Goal: Task Accomplishment & Management: Use online tool/utility

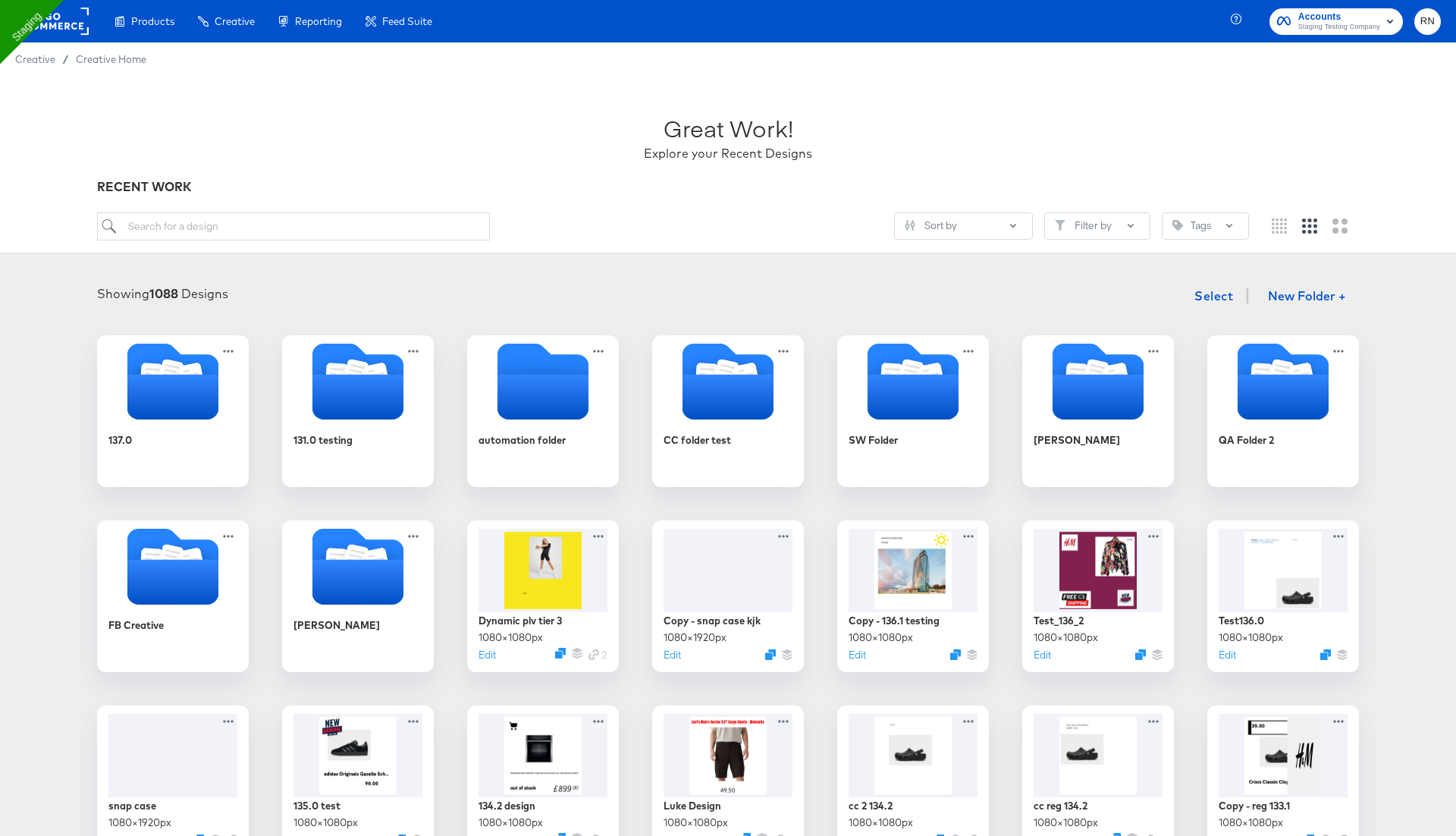
click at [75, 20] on rect at bounding box center [54, 21] width 70 height 27
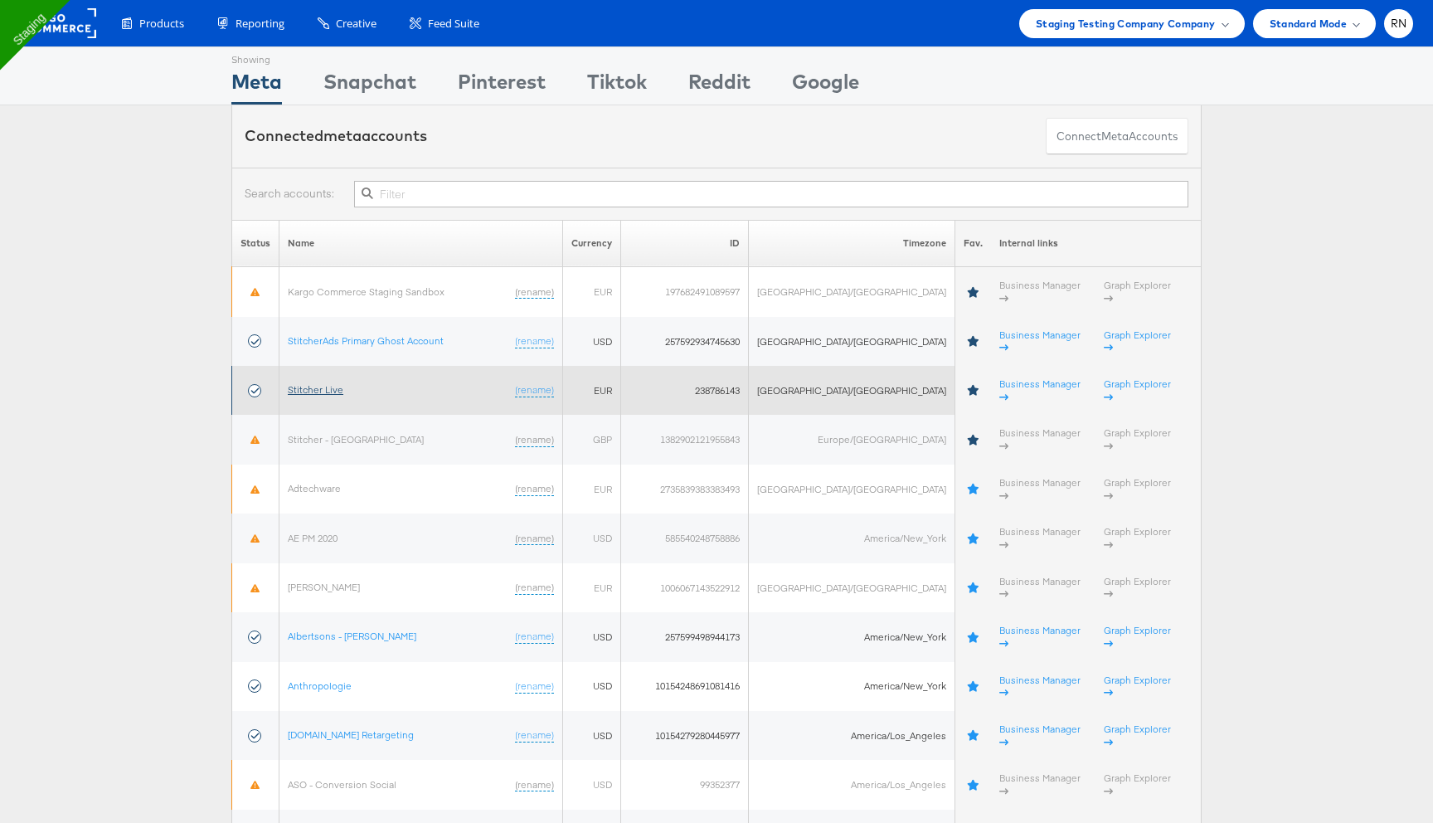
click at [341, 383] on link "Stitcher Live" at bounding box center [316, 389] width 56 height 12
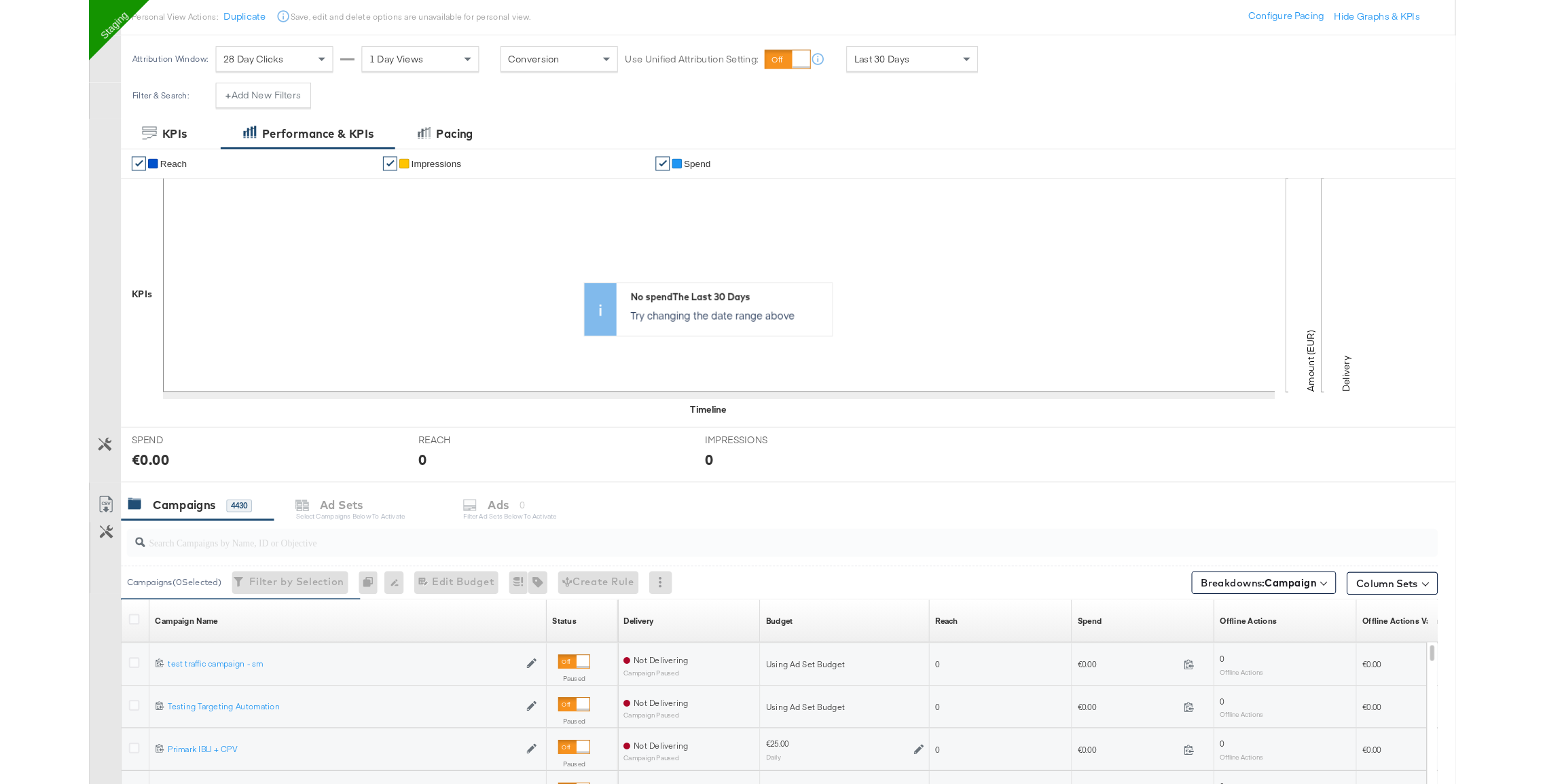
scroll to position [160, 0]
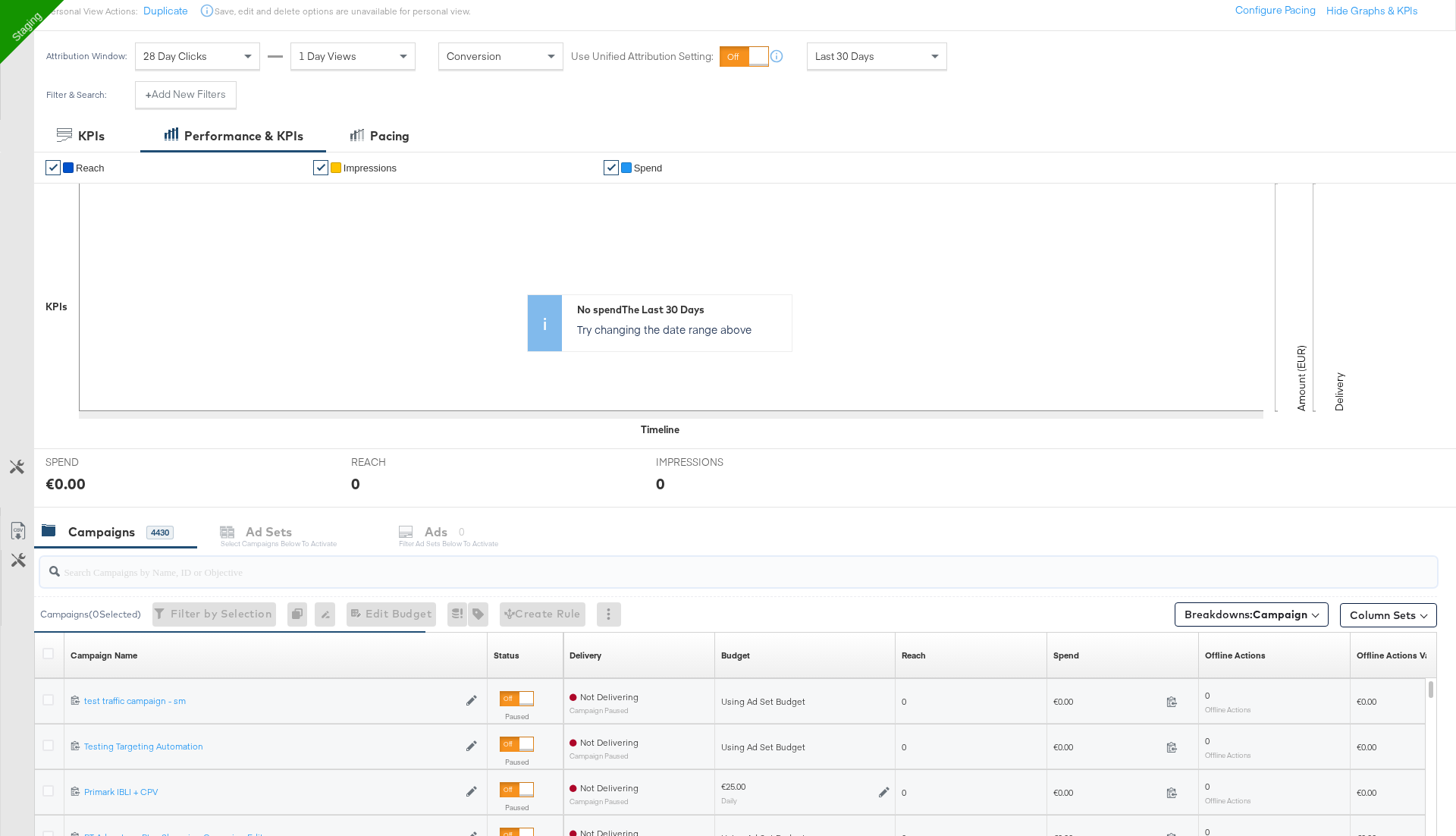
click at [193, 572] on input "search" at bounding box center [685, 565] width 1249 height 29
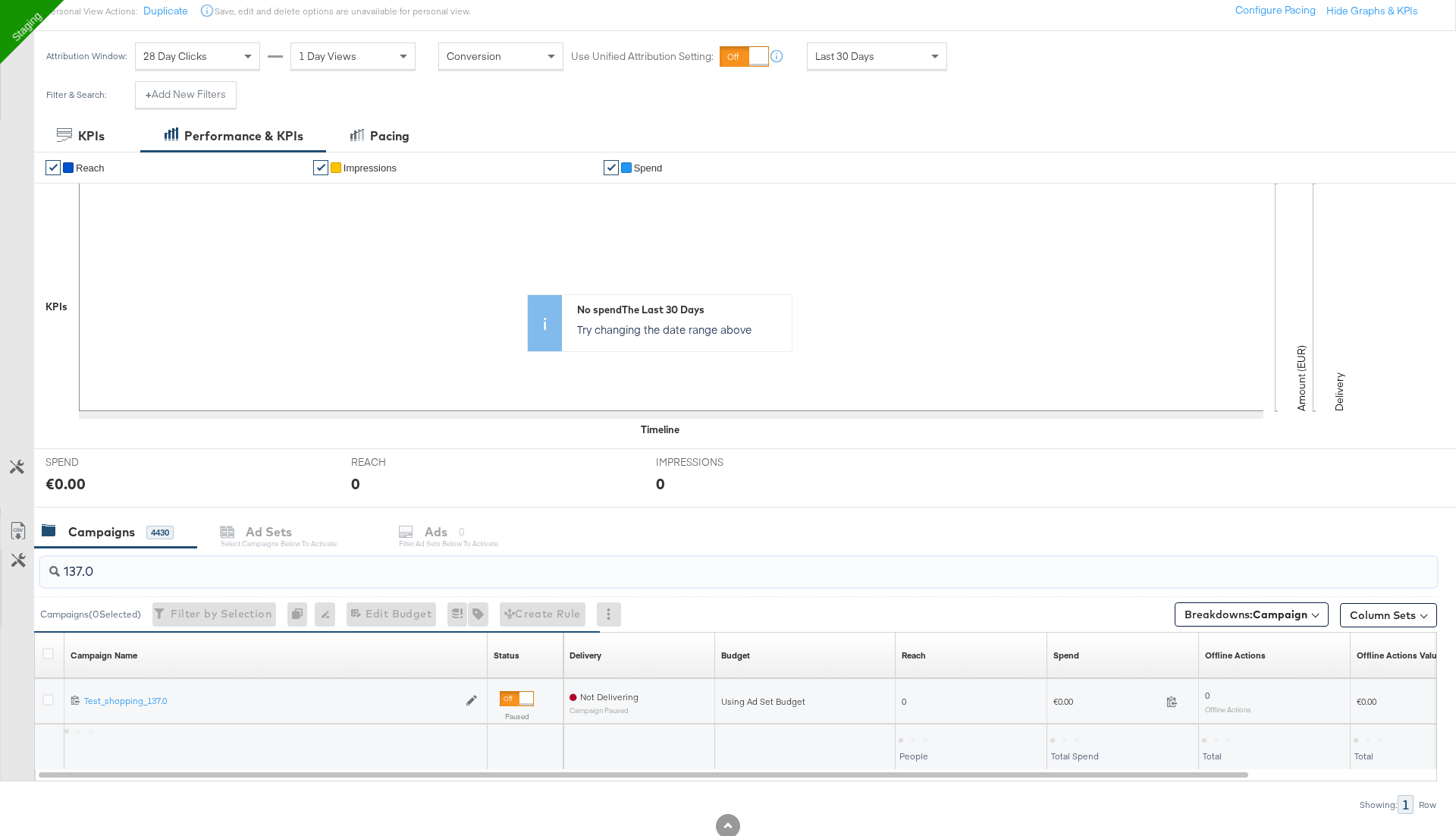
type input "137.0"
click at [46, 656] on div at bounding box center [49, 655] width 16 height 16
click at [49, 648] on icon at bounding box center [48, 653] width 11 height 11
click at [0, 0] on input "checkbox" at bounding box center [0, 0] width 0 height 0
click at [488, 538] on div "Ads for 1 Campaign" at bounding box center [486, 532] width 178 height 33
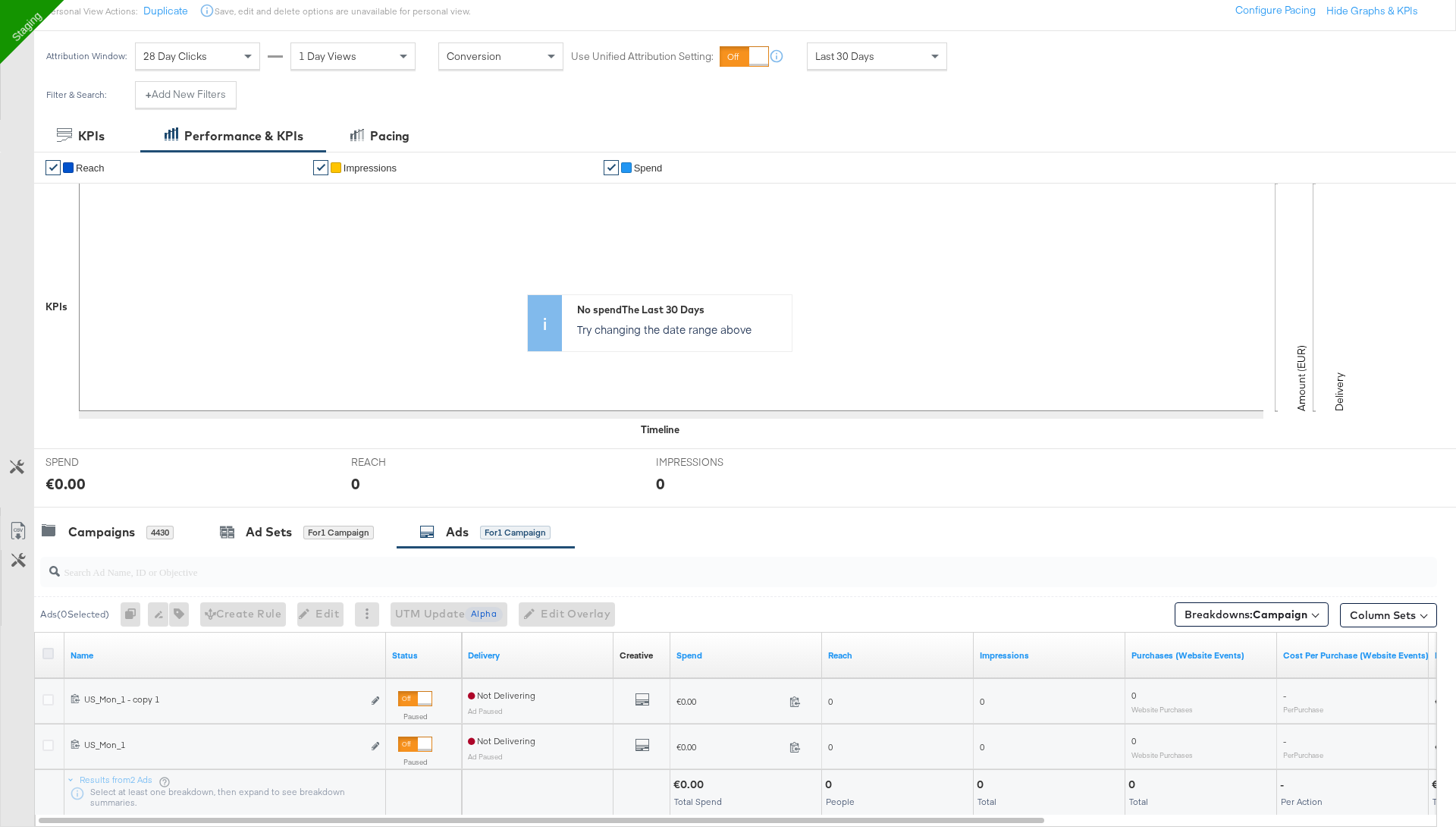
click at [47, 651] on icon at bounding box center [48, 653] width 11 height 11
click at [0, 0] on input "checkbox" at bounding box center [0, 0] width 0 height 0
click at [314, 606] on span "Edit" at bounding box center [312, 614] width 37 height 19
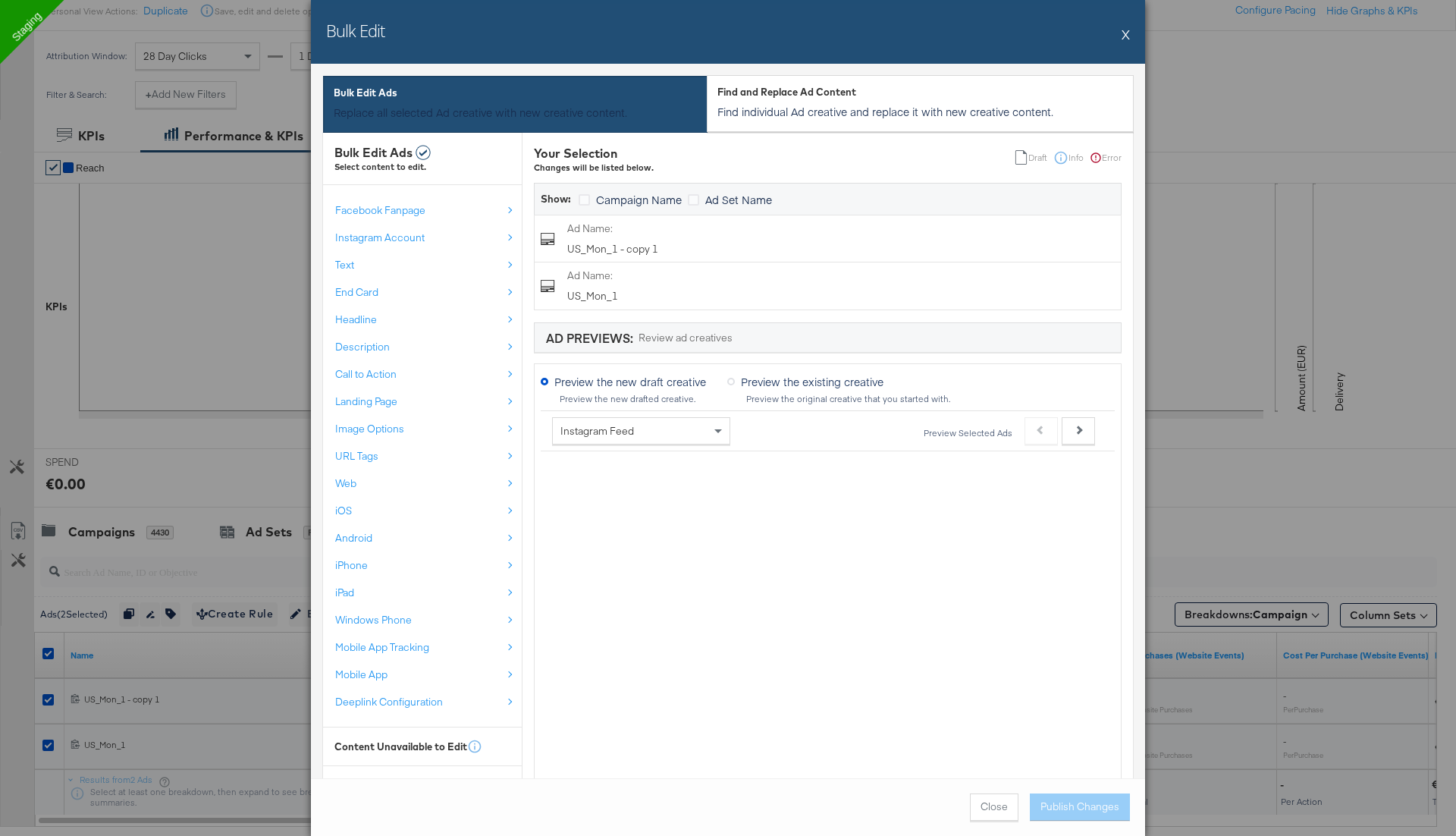
click at [1126, 32] on button "X" at bounding box center [1126, 34] width 8 height 30
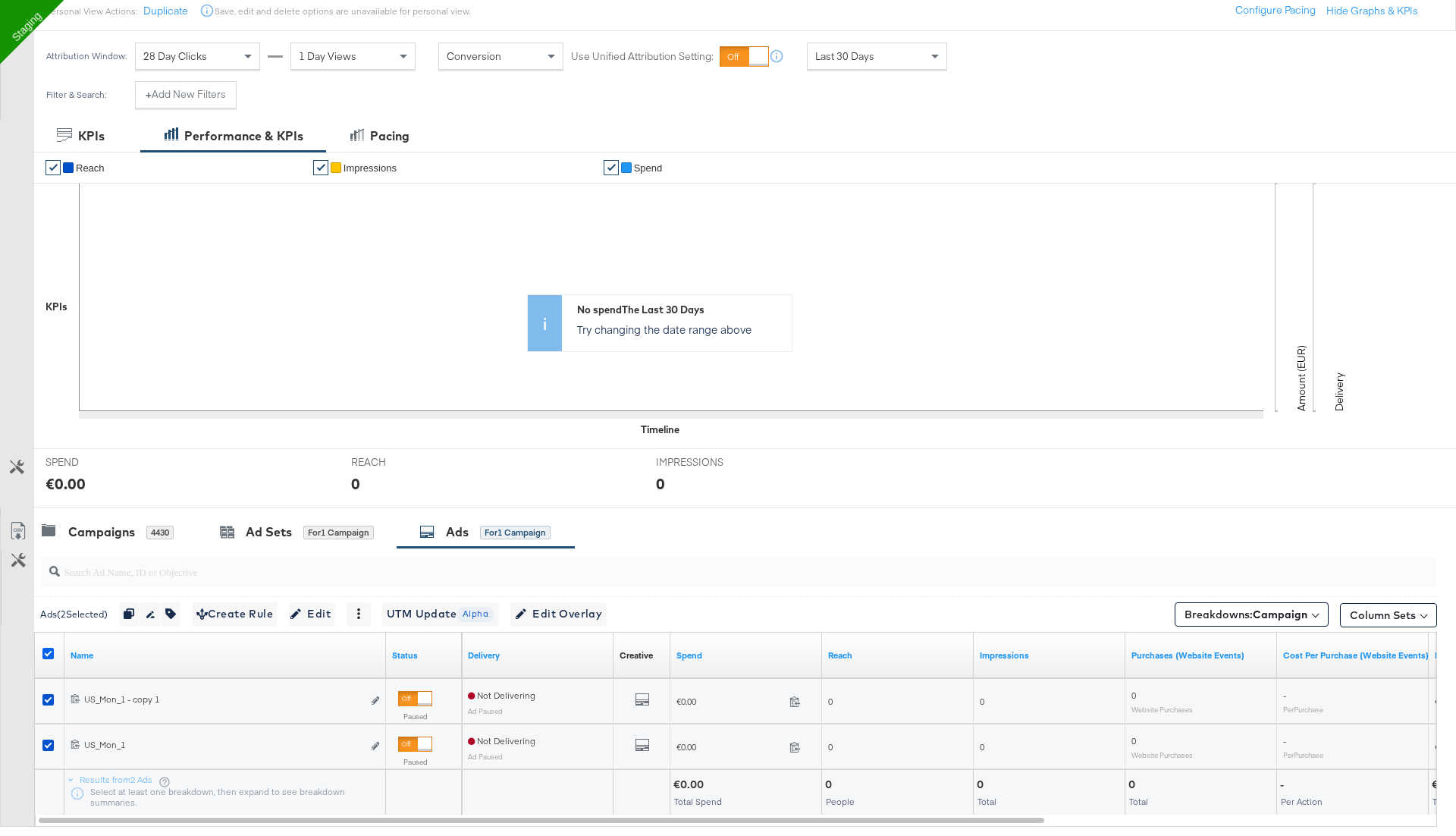
click at [46, 648] on icon at bounding box center [48, 653] width 11 height 11
click at [0, 0] on input "checkbox" at bounding box center [0, 0] width 0 height 0
click at [47, 694] on icon at bounding box center [48, 700] width 11 height 11
click at [0, 0] on input "checkbox" at bounding box center [0, 0] width 0 height 0
click at [376, 697] on icon "link" at bounding box center [375, 700] width 7 height 8
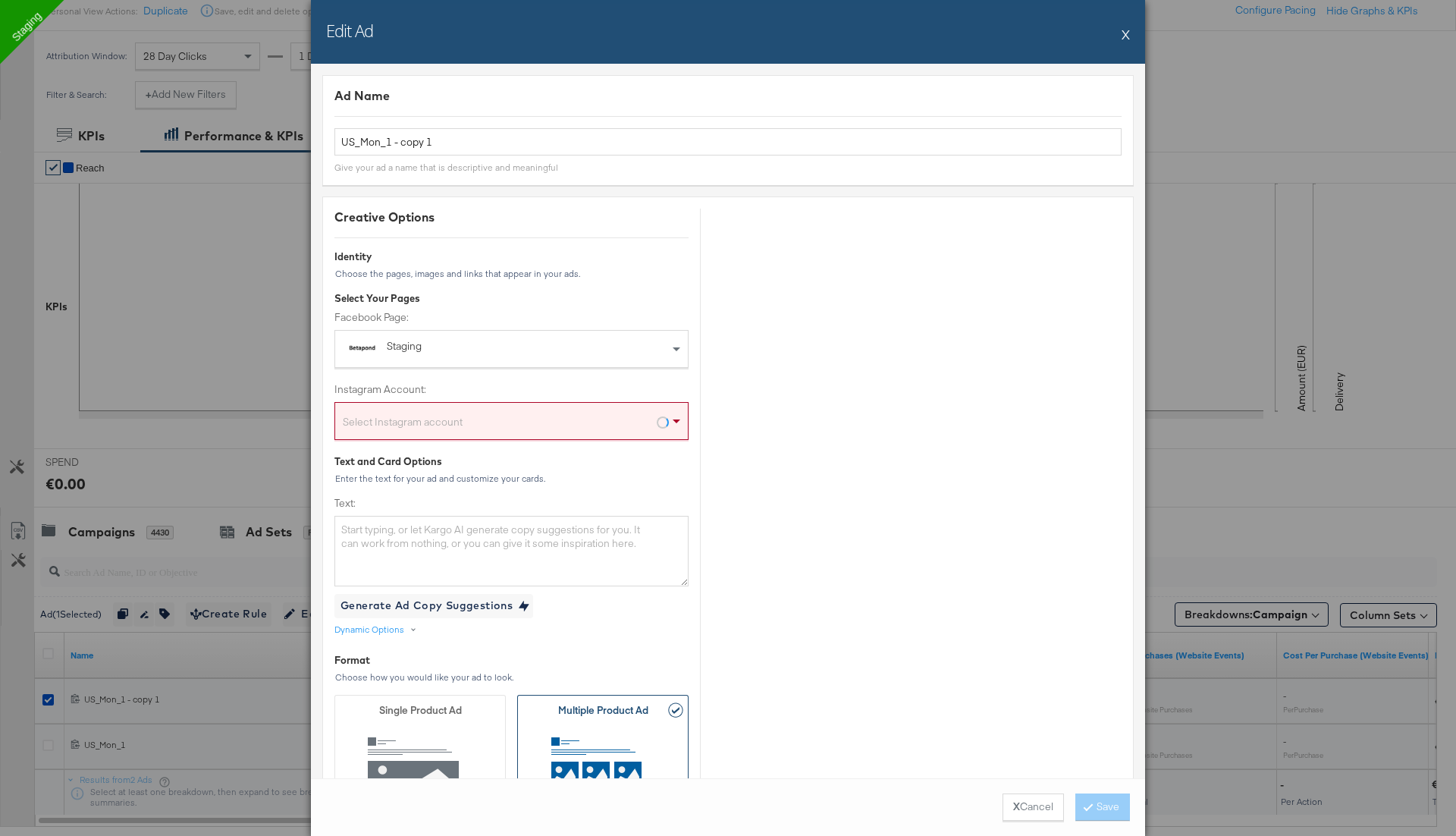
click at [1124, 35] on button "X" at bounding box center [1126, 34] width 8 height 30
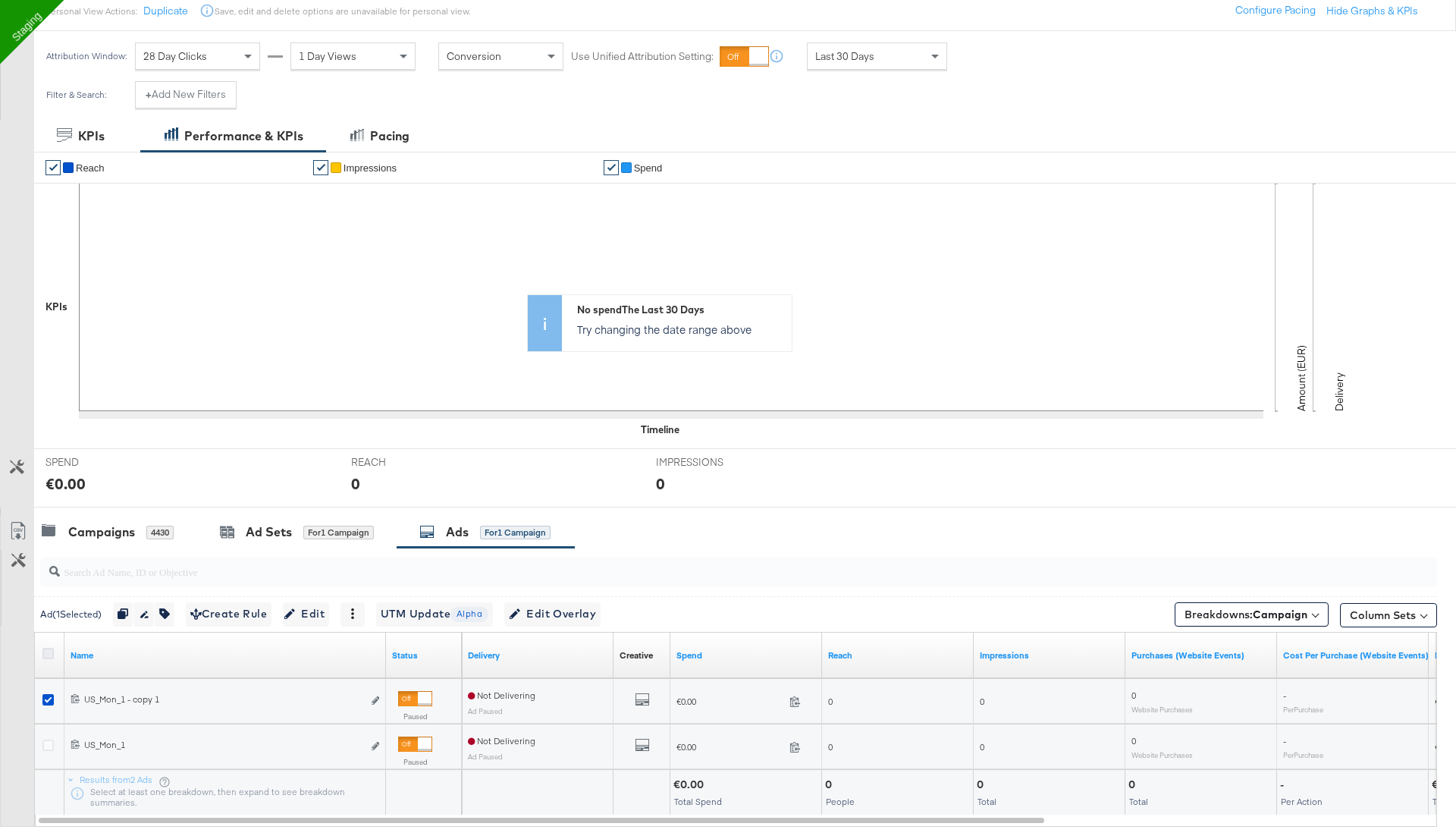
click at [46, 648] on icon at bounding box center [48, 653] width 11 height 11
click at [0, 0] on input "checkbox" at bounding box center [0, 0] width 0 height 0
click at [327, 607] on span "Edit" at bounding box center [312, 614] width 37 height 19
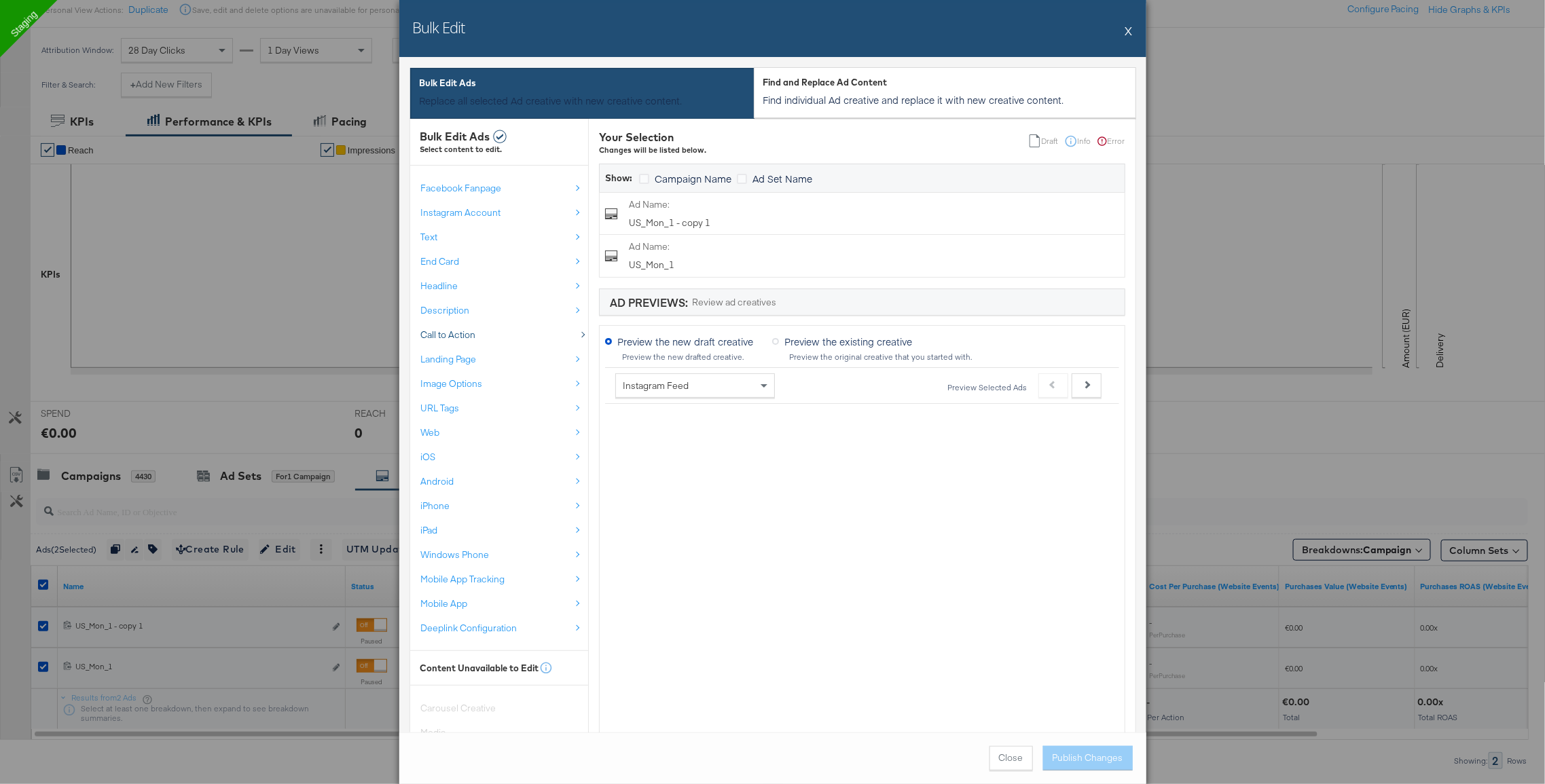
click at [456, 336] on span "Call to Action" at bounding box center [448, 335] width 55 height 13
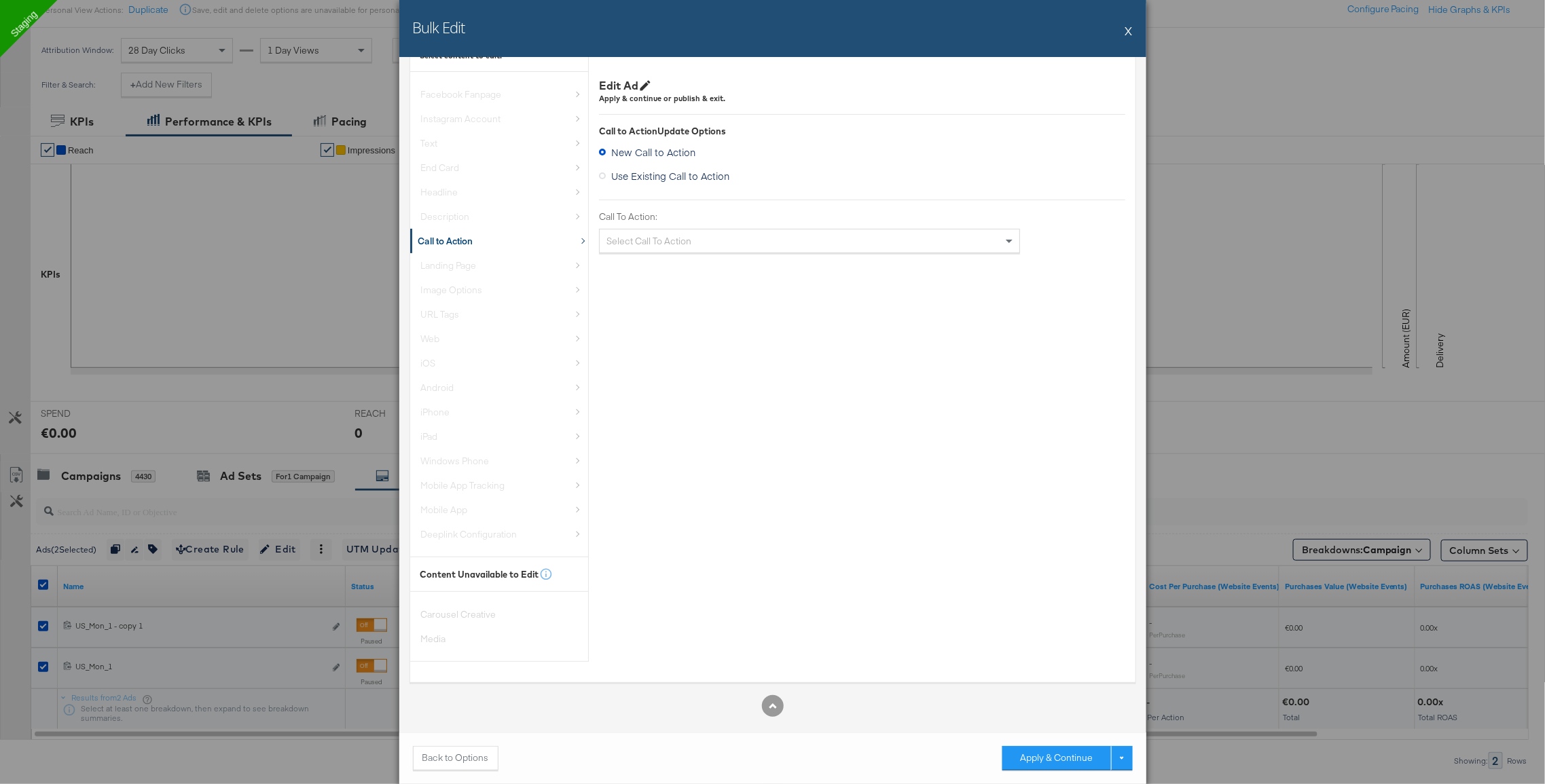
scroll to position [104, 0]
click at [468, 747] on button "Back to Options" at bounding box center [455, 758] width 86 height 25
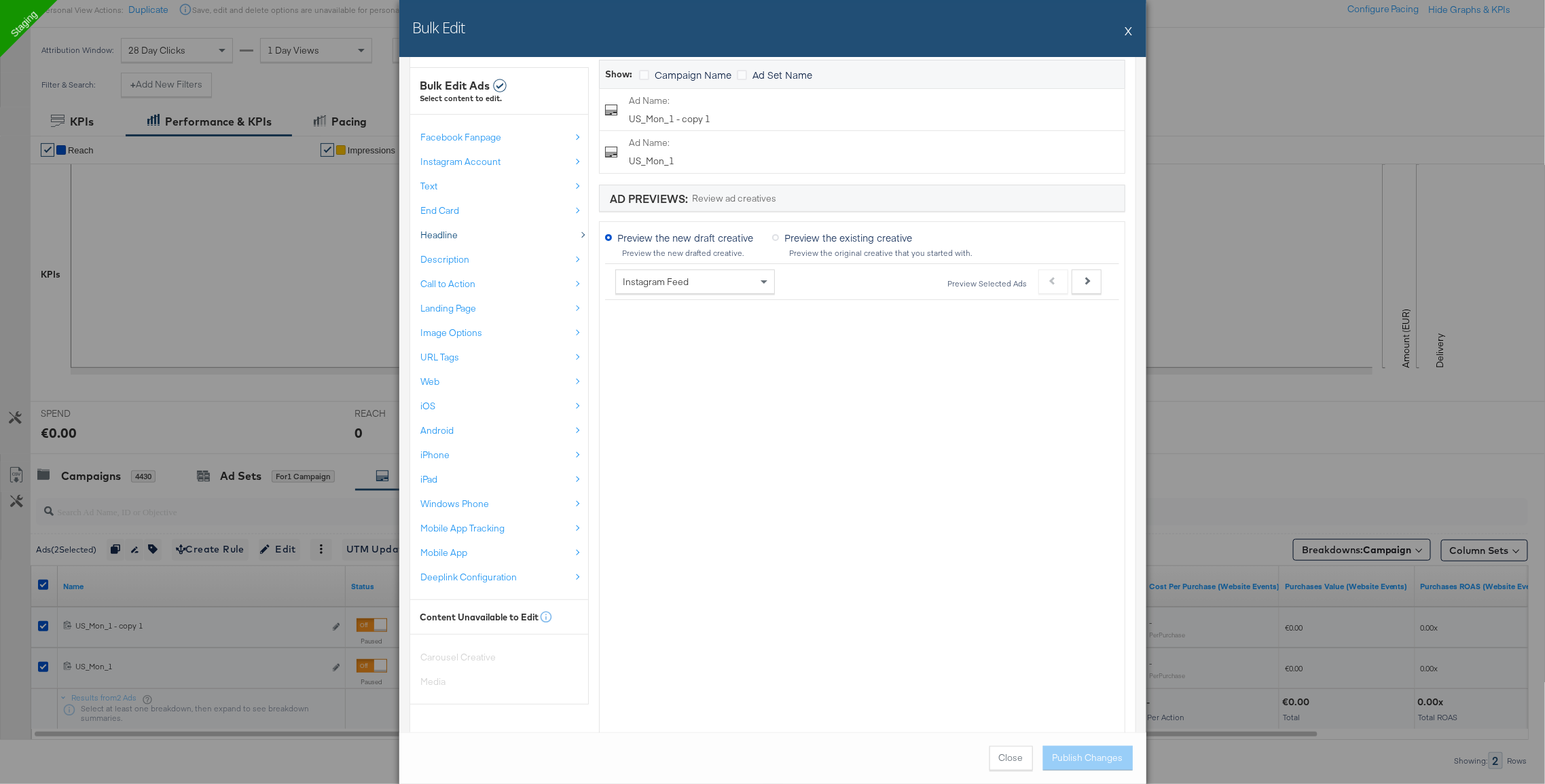
click at [454, 237] on span "Headline" at bounding box center [440, 236] width 38 height 13
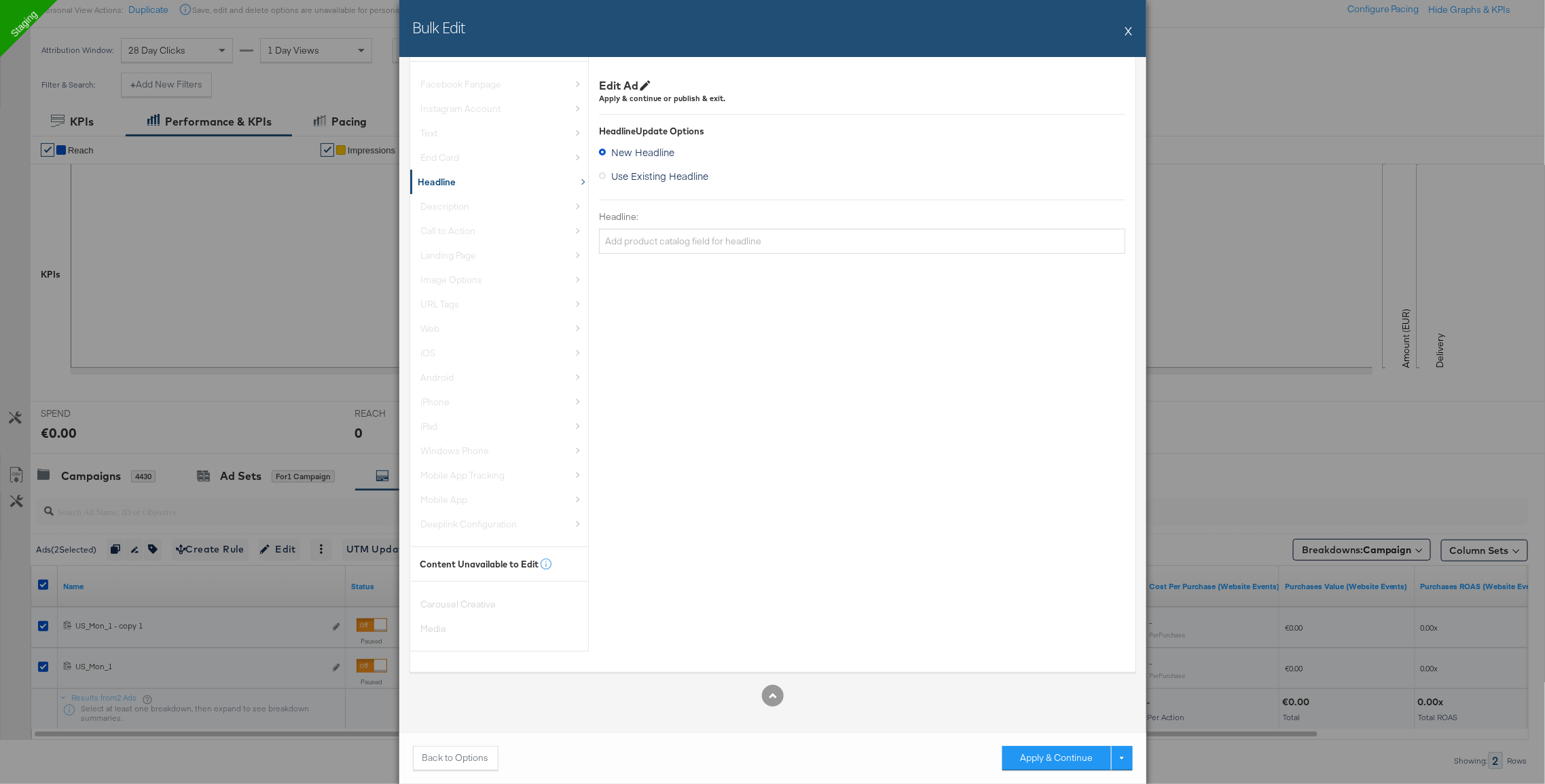
scroll to position [0, 0]
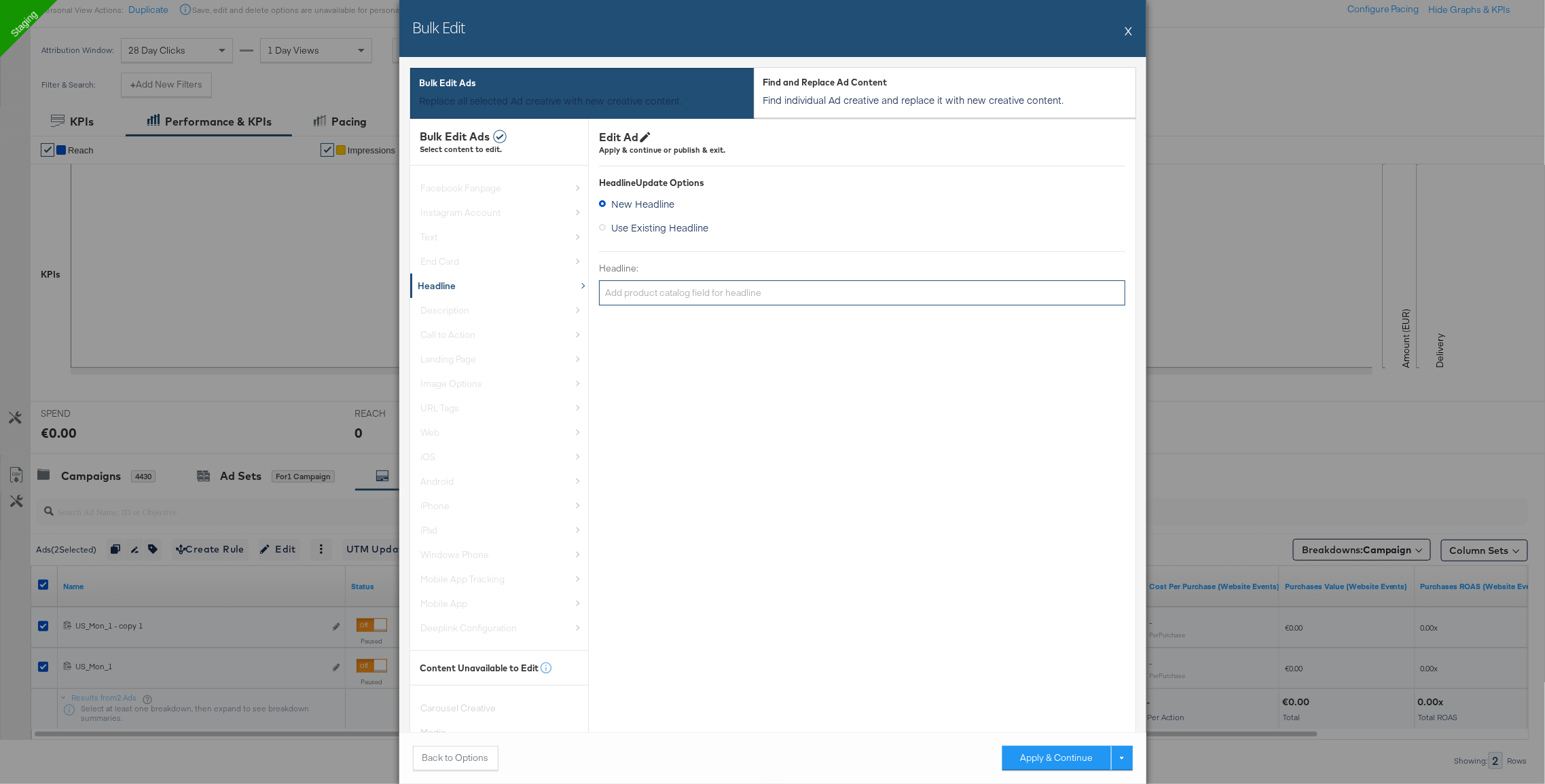
click at [671, 300] on input "Headline:" at bounding box center [862, 293] width 526 height 25
type input "sale now on"
click at [1038, 747] on button "Apply & Continue" at bounding box center [1056, 758] width 109 height 25
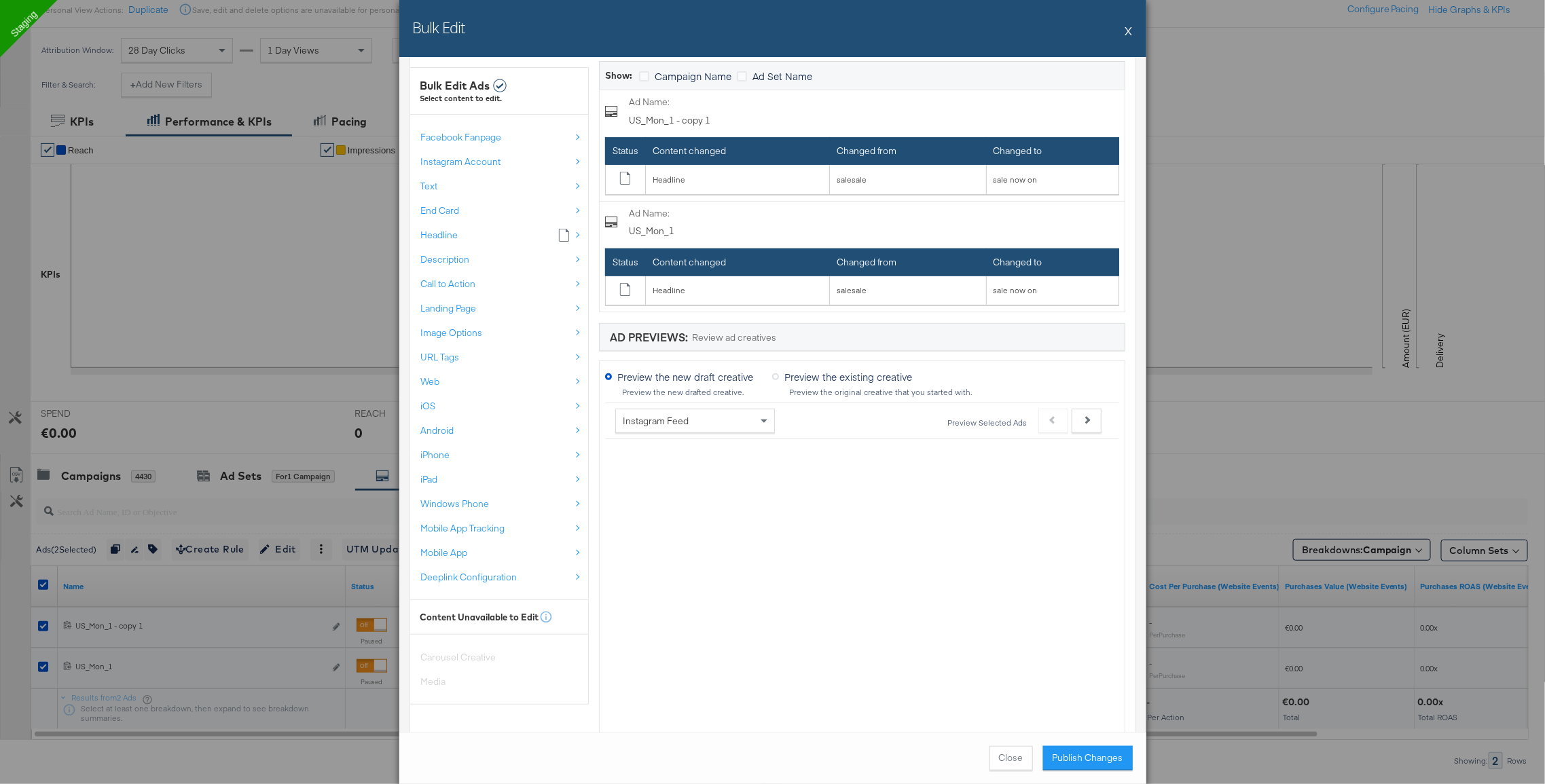
scroll to position [422, 0]
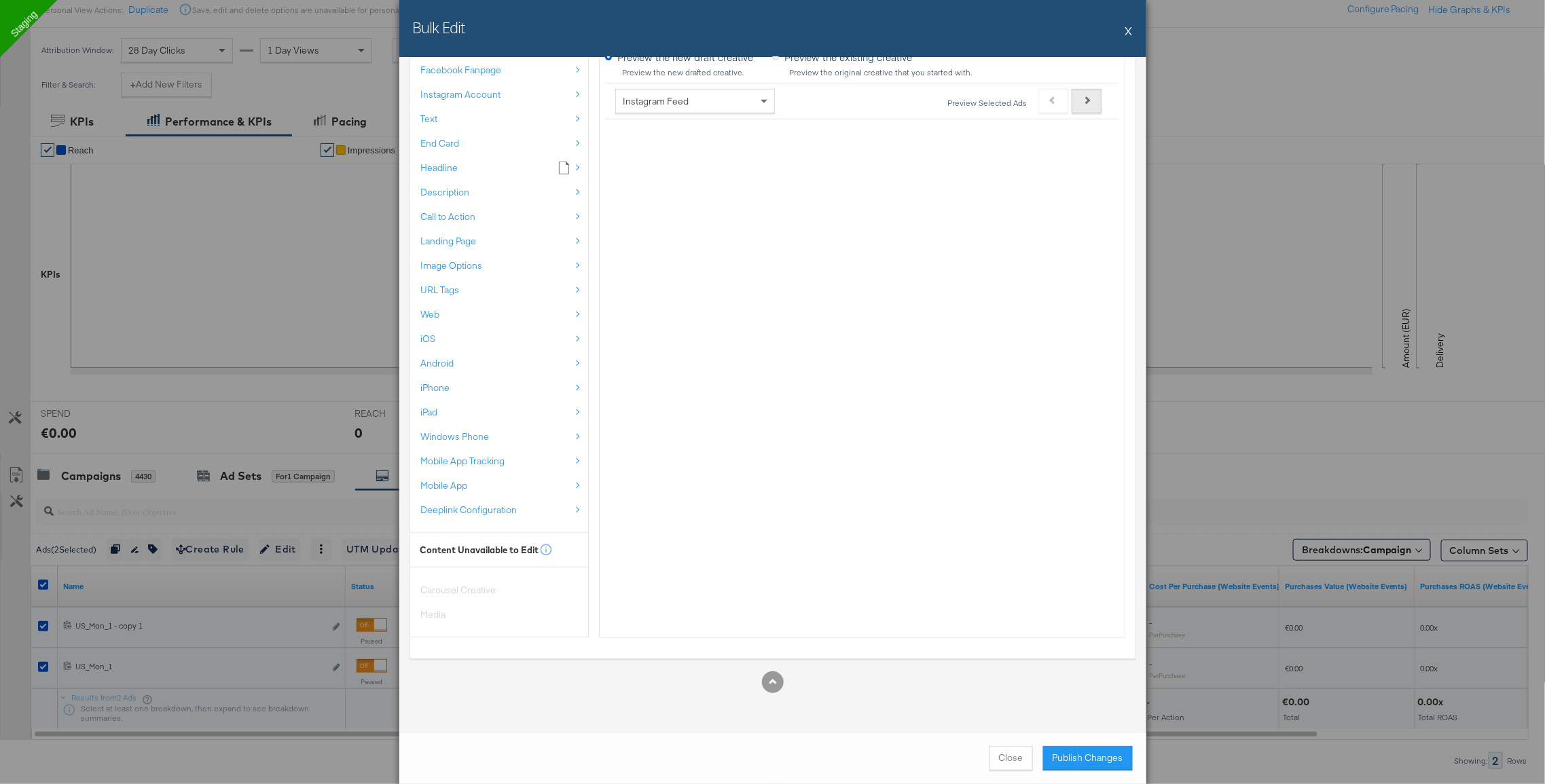
click at [1091, 96] on button "Next" at bounding box center [1086, 101] width 29 height 25
click at [1060, 110] on button "Previous" at bounding box center [1053, 101] width 29 height 25
click at [1096, 101] on button "Next" at bounding box center [1086, 101] width 29 height 25
click at [1096, 101] on div "Next" at bounding box center [1086, 101] width 29 height 25
click at [1129, 28] on button "X" at bounding box center [1128, 30] width 7 height 27
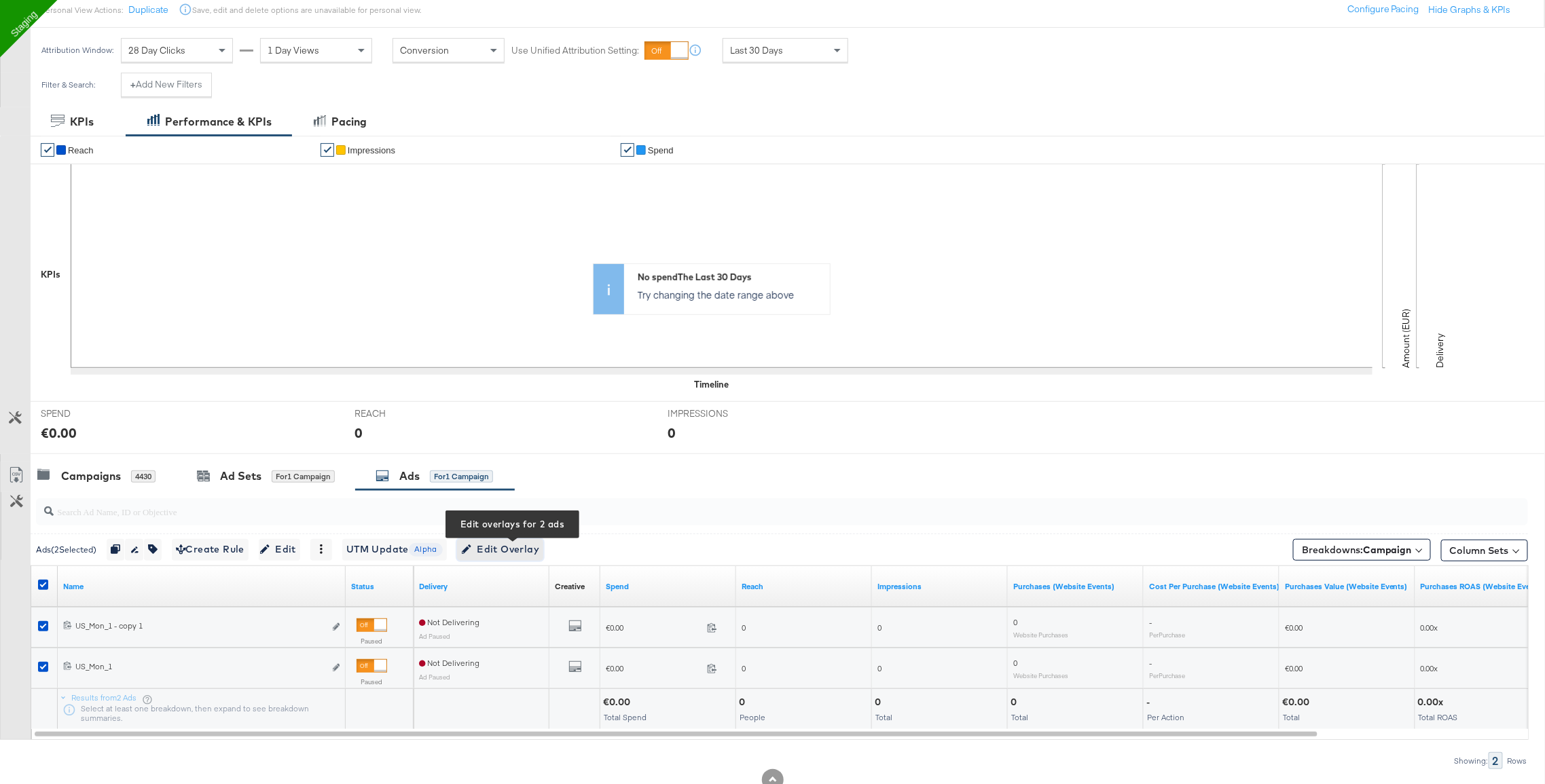
click at [517, 556] on span "Edit Overlay Edit overlays for 2 ads" at bounding box center [499, 549] width 78 height 17
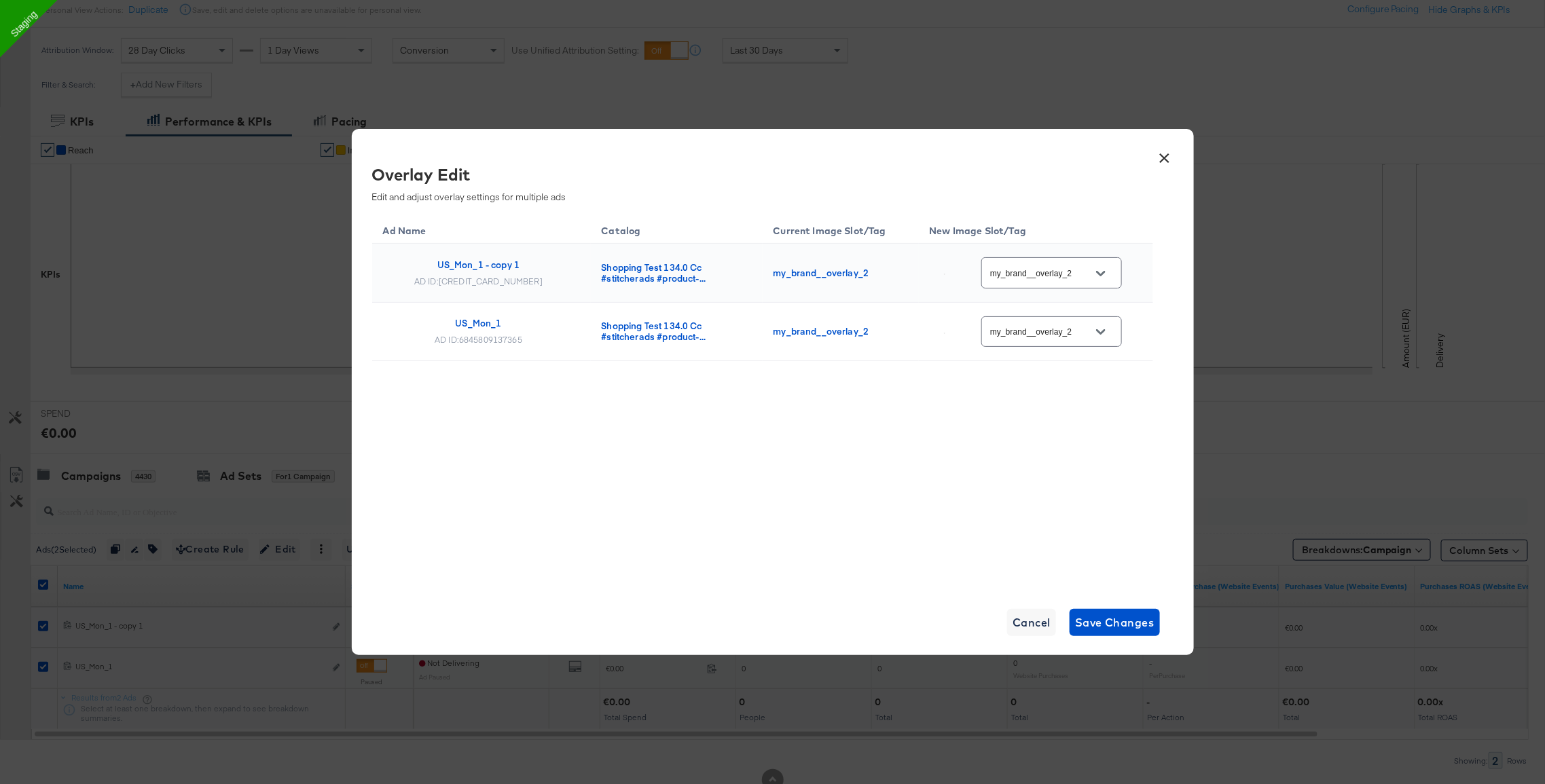
click at [1032, 344] on div "my_brand__overlay_2" at bounding box center [1051, 331] width 141 height 30
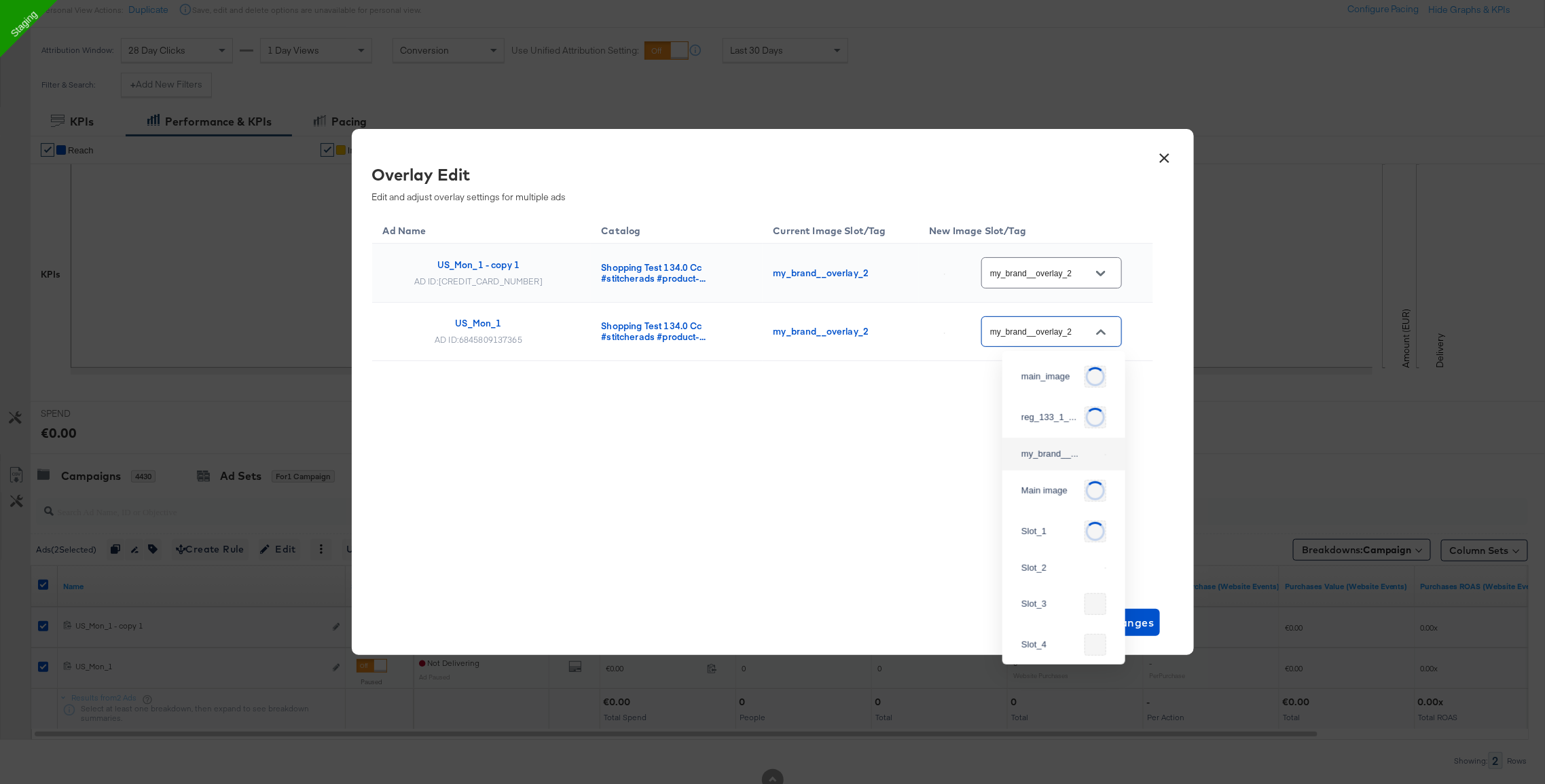
click at [1052, 332] on input "my_brand__overlay_2" at bounding box center [1041, 331] width 107 height 16
click at [1048, 426] on div "reg_133_1_..." at bounding box center [1064, 413] width 102 height 25
type input "reg_133_1__overlay_1"
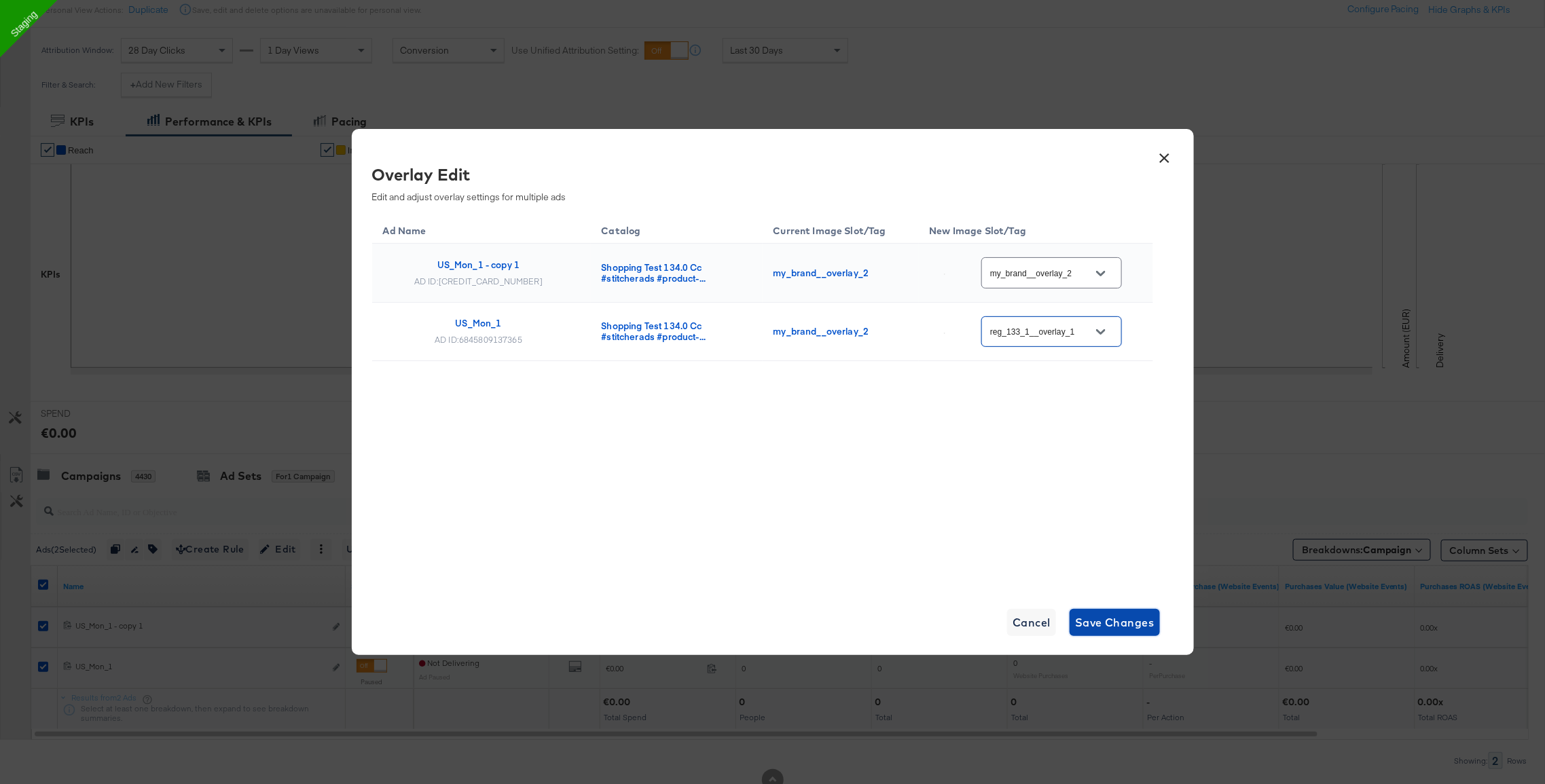
click at [1117, 620] on span "Save Changes" at bounding box center [1114, 622] width 79 height 19
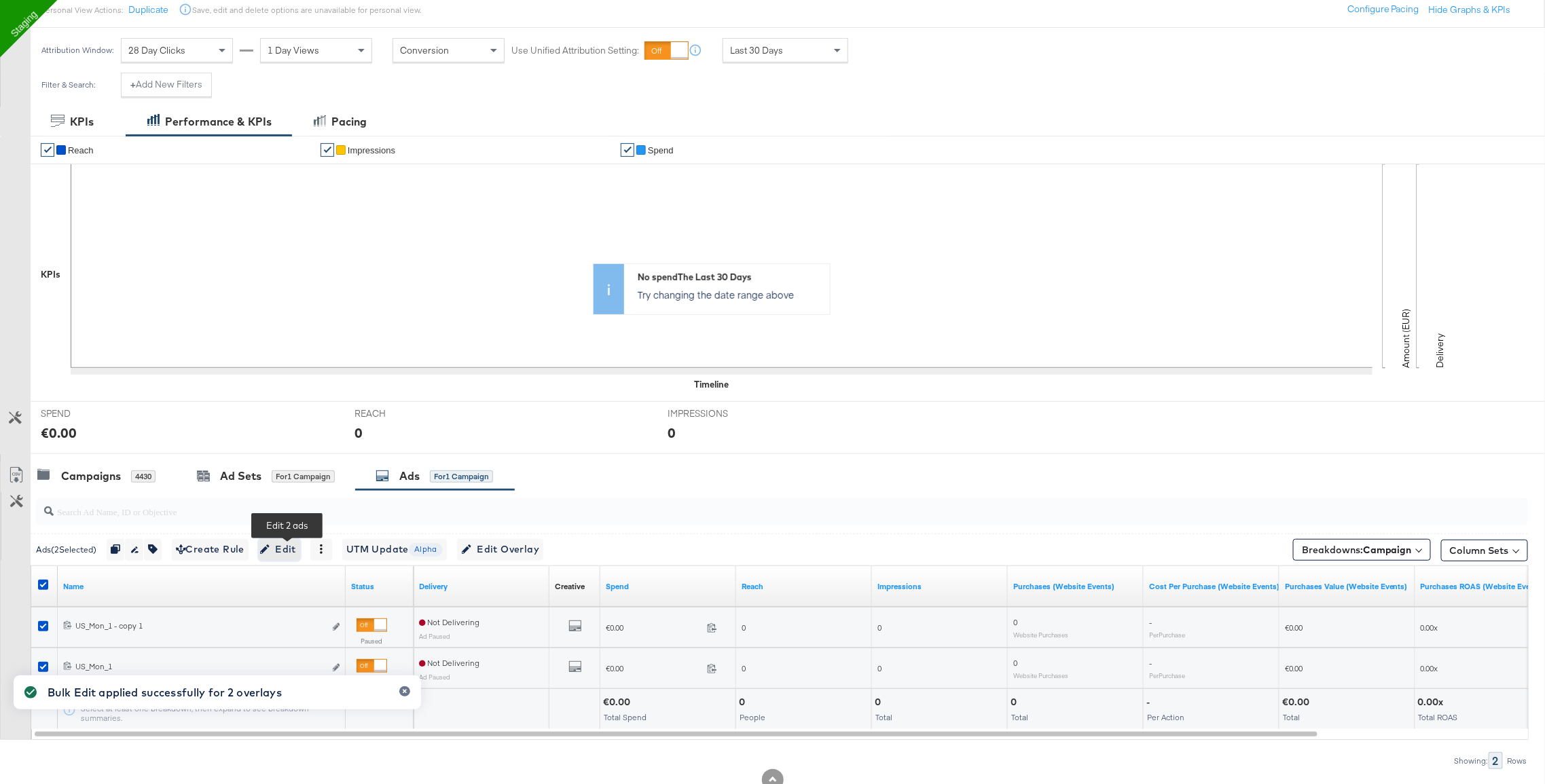
click at [282, 550] on span "Edit" at bounding box center [279, 549] width 34 height 17
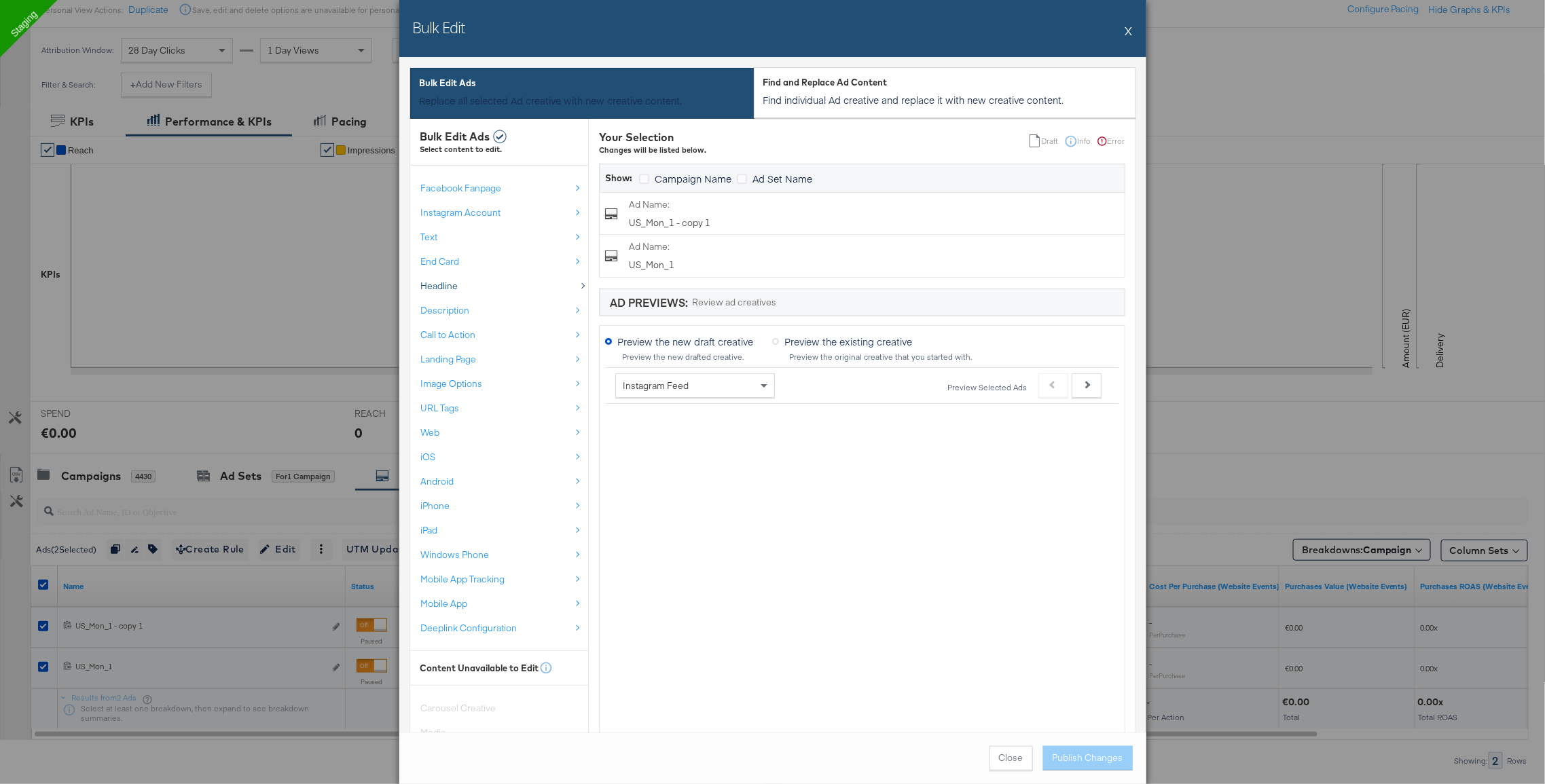
click at [476, 282] on div "Headline" at bounding box center [495, 286] width 149 height 13
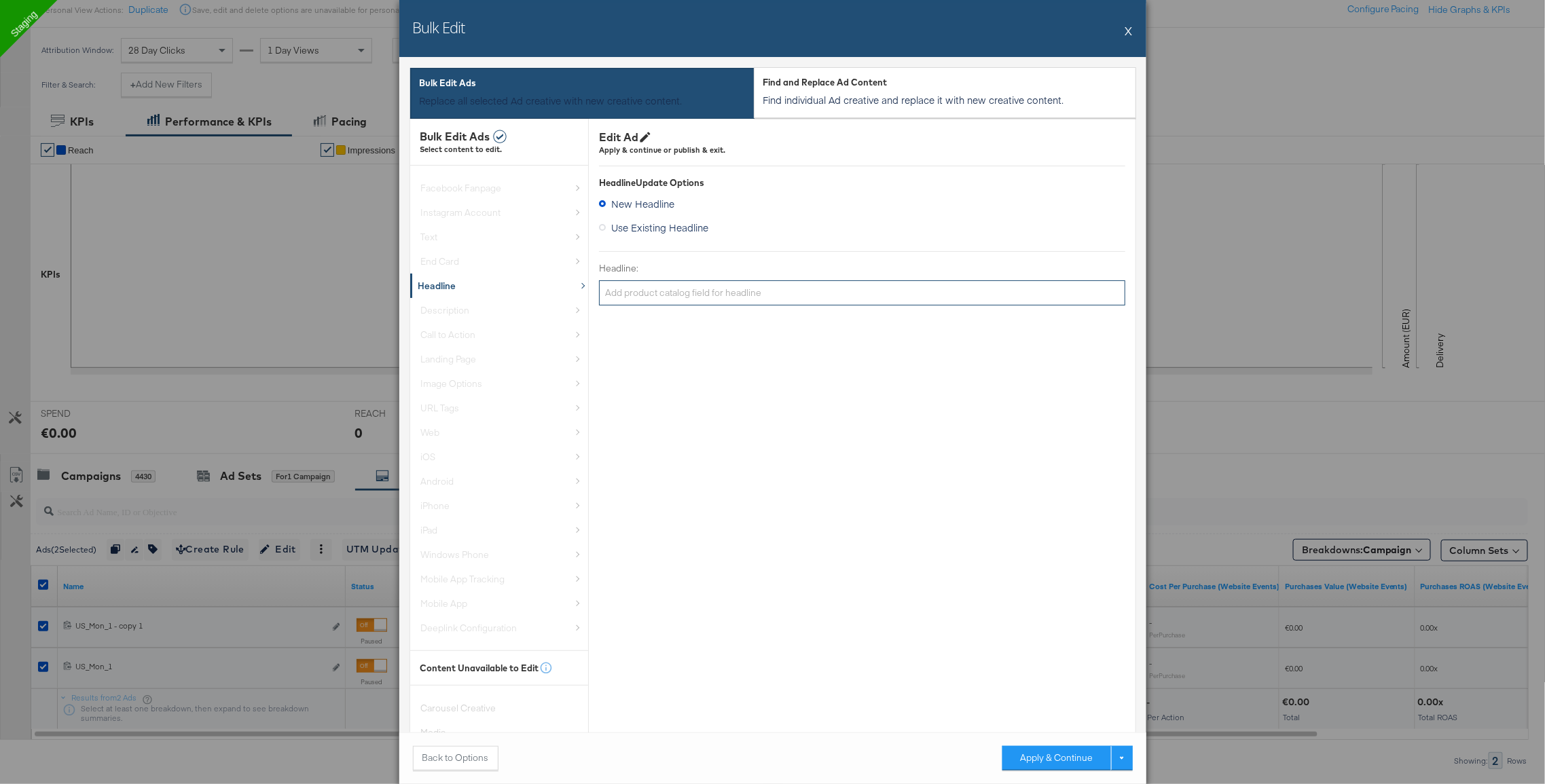
click at [682, 289] on input "Headline:" at bounding box center [862, 293] width 526 height 25
click at [634, 299] on input "sale no on!!!!" at bounding box center [862, 293] width 526 height 25
click at [635, 295] on input "sale no on!!!!" at bounding box center [862, 293] width 526 height 25
type input "sale now on!!!!"
click at [1037, 747] on button "Apply & Continue" at bounding box center [1056, 758] width 109 height 25
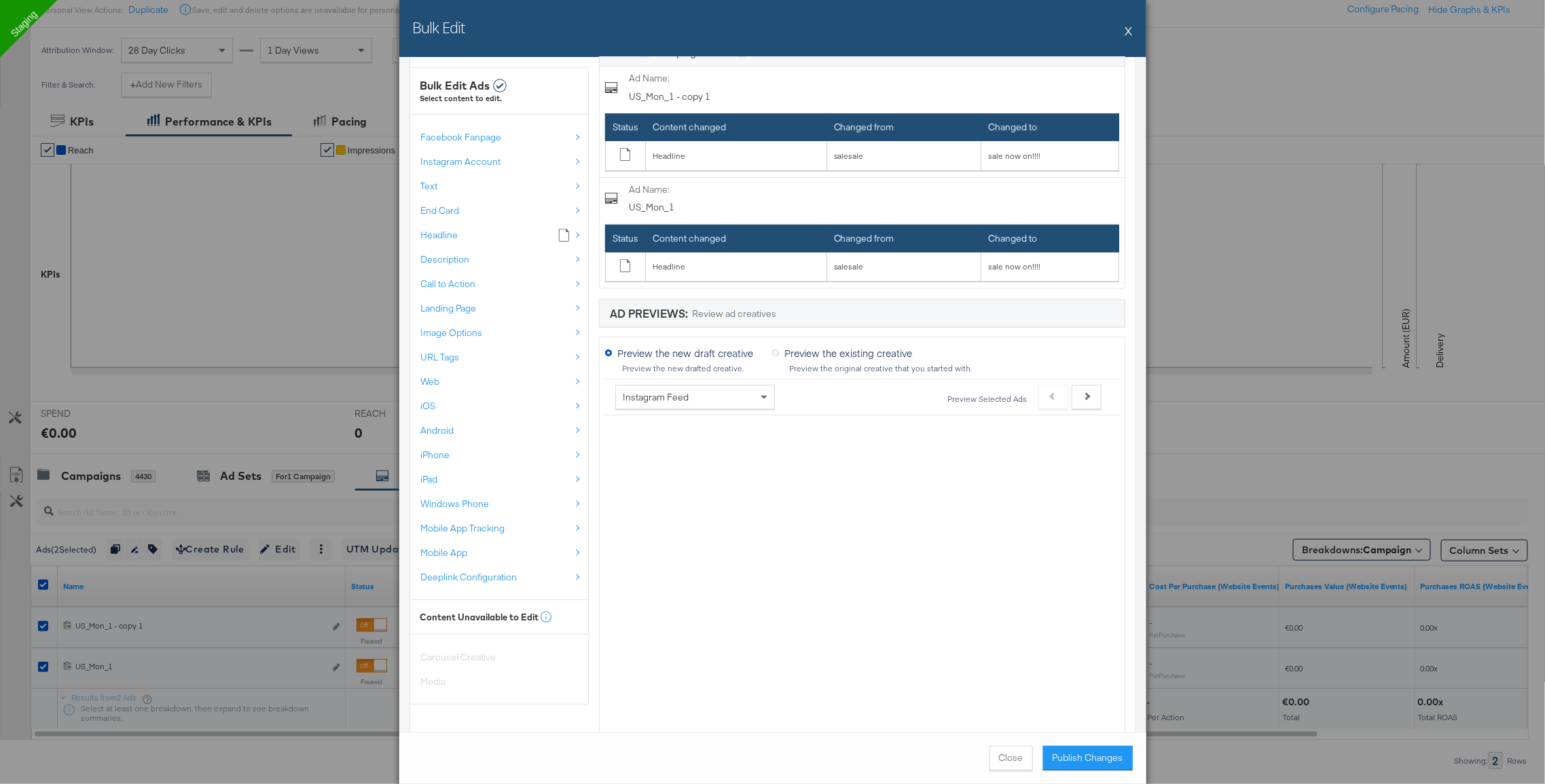
scroll to position [127, 0]
click at [1090, 396] on icon "Next" at bounding box center [1086, 395] width 7 height 7
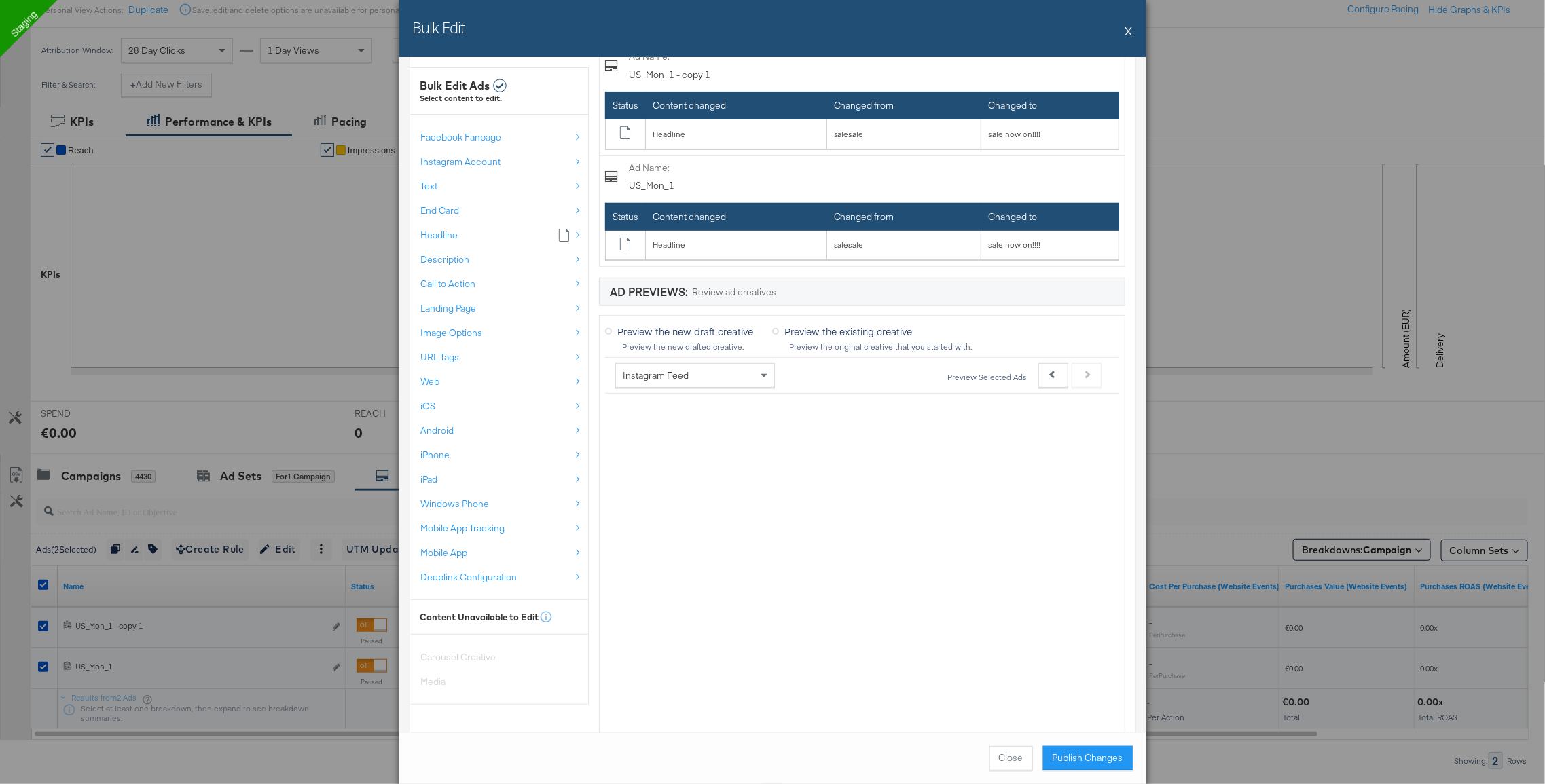
scroll to position [160, 0]
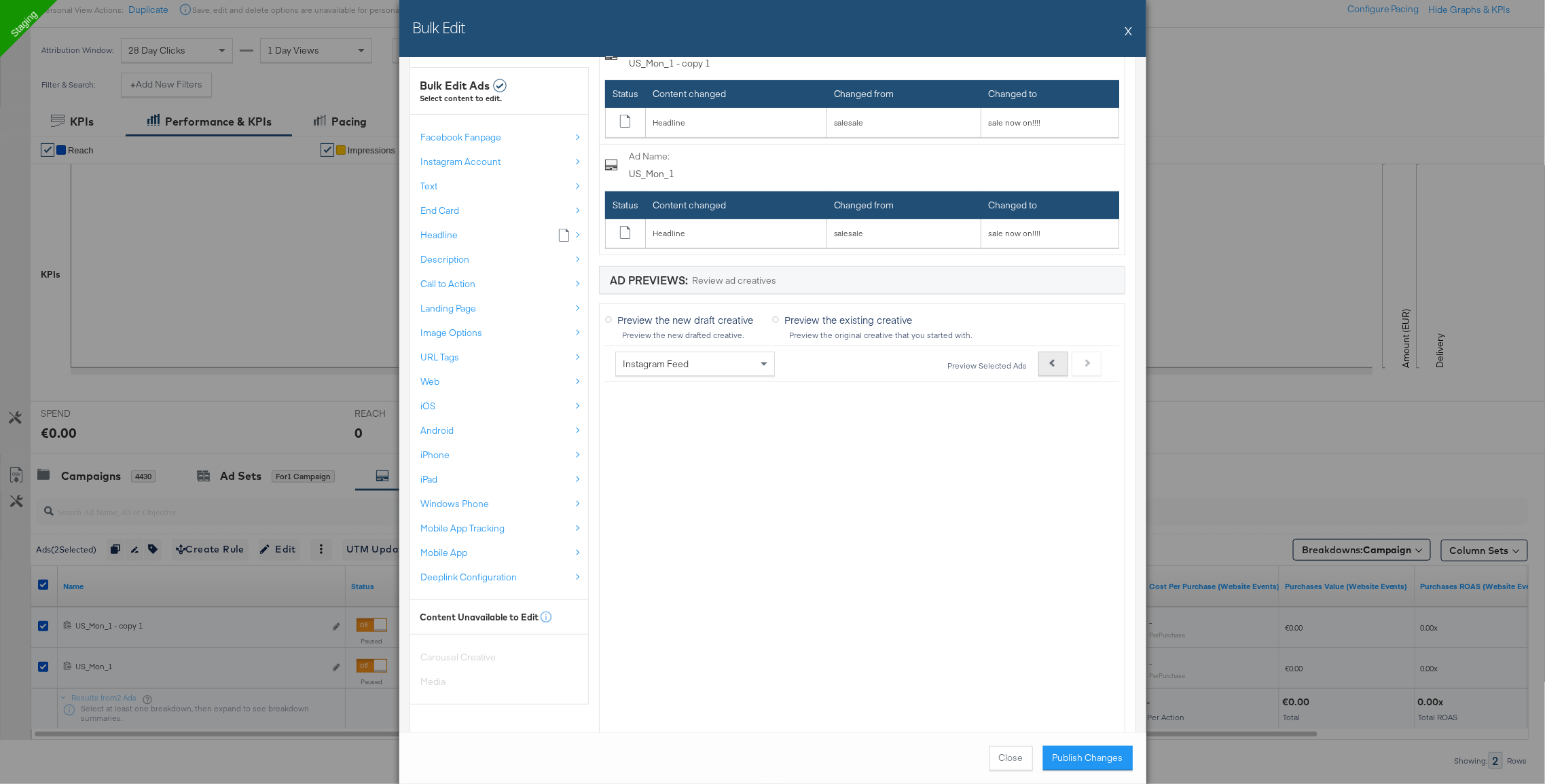
click at [1059, 359] on button "Previous" at bounding box center [1053, 364] width 29 height 25
click at [1092, 359] on button "Next" at bounding box center [1086, 364] width 29 height 25
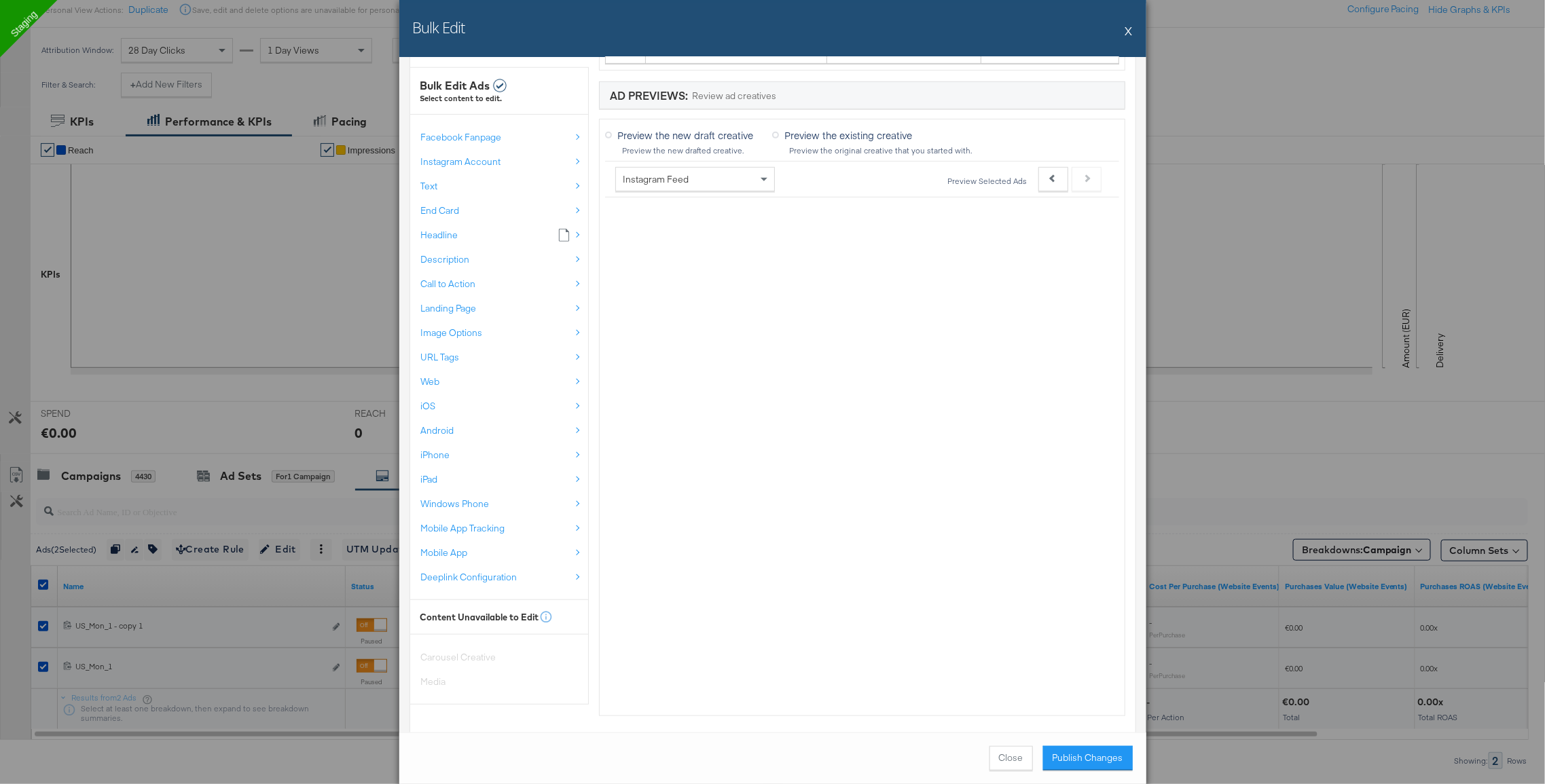
scroll to position [422, 0]
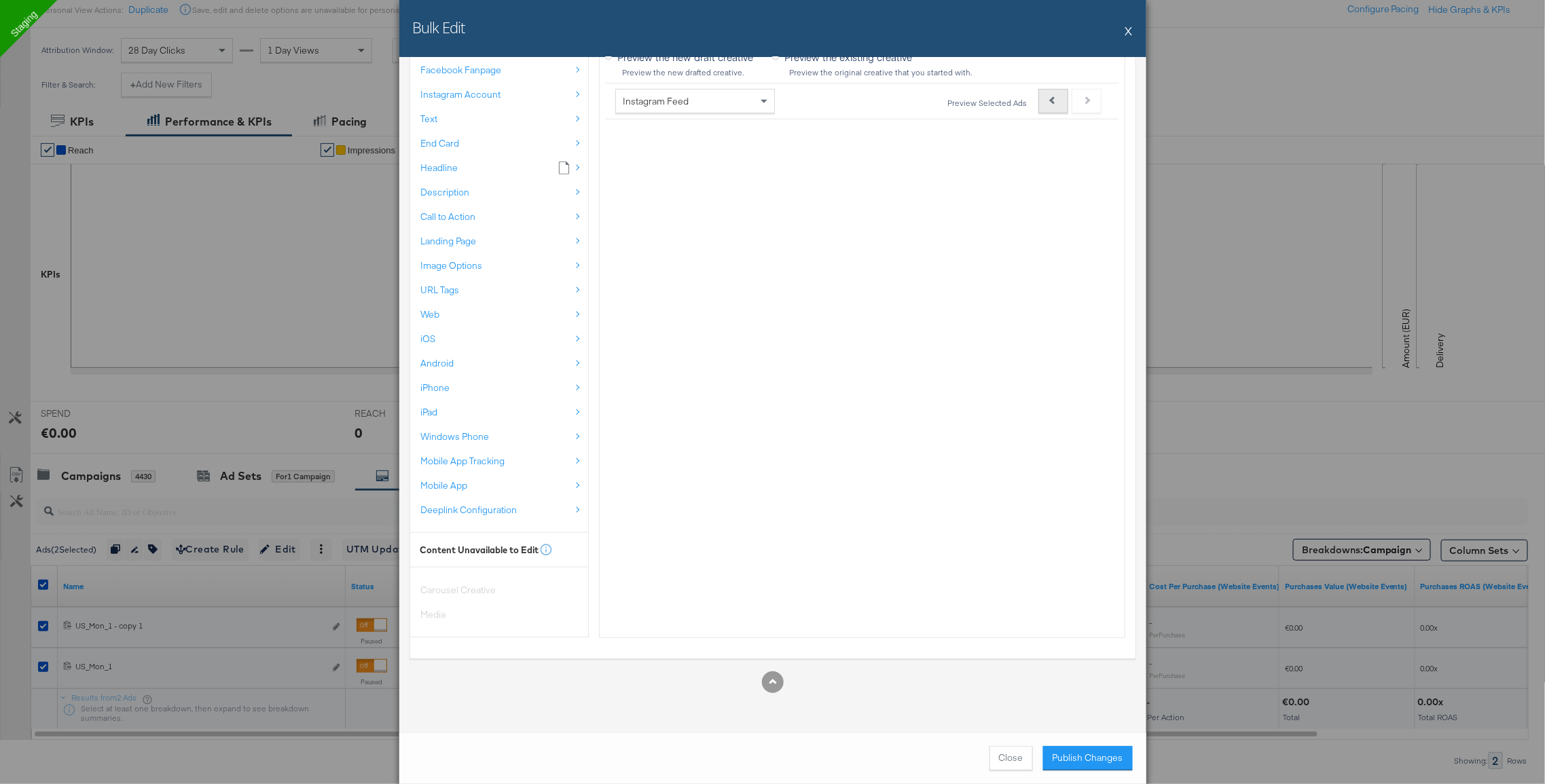
click at [1050, 110] on button "Previous" at bounding box center [1053, 101] width 29 height 25
click at [442, 119] on div "Text" at bounding box center [495, 119] width 149 height 13
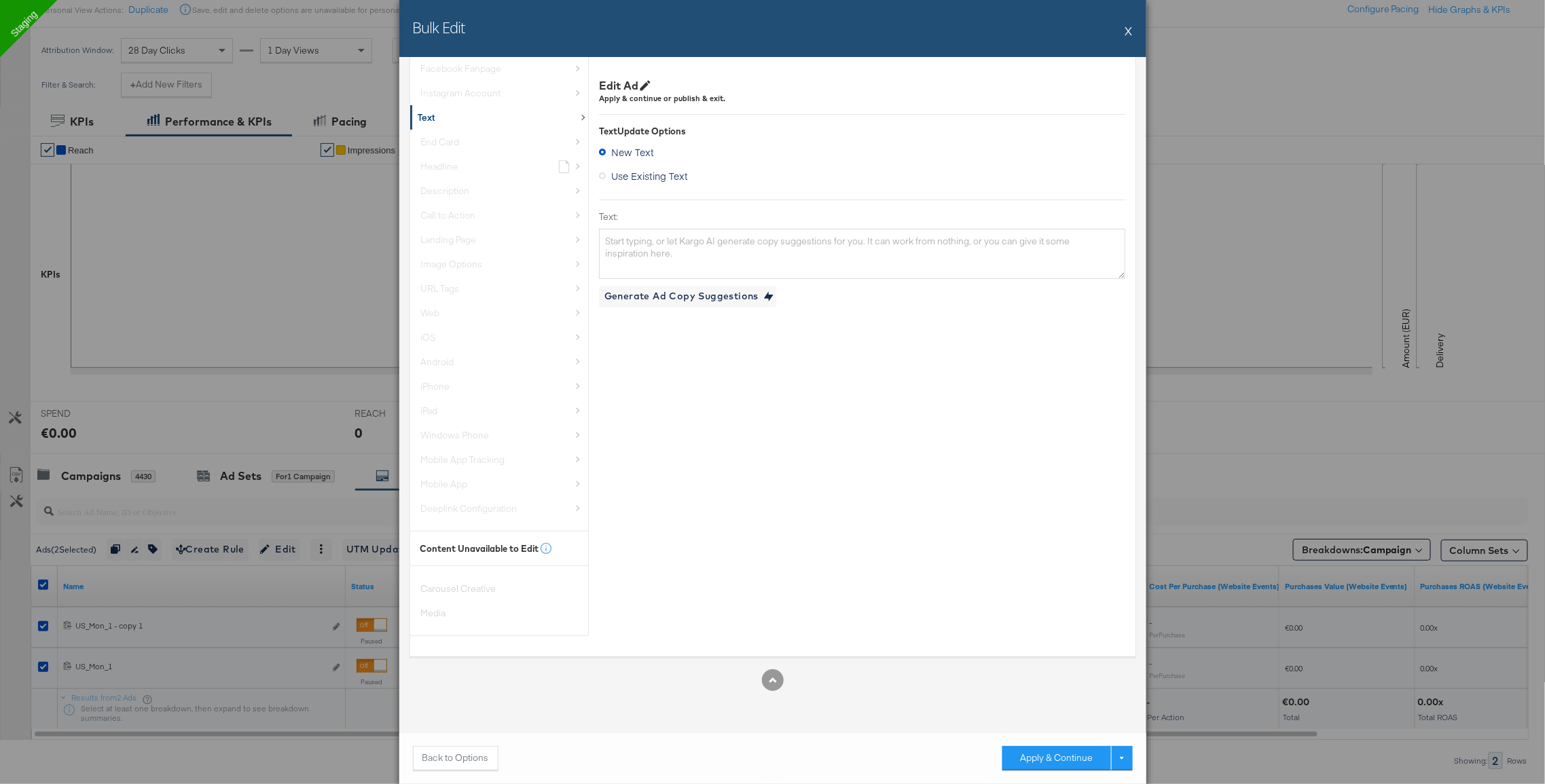
scroll to position [0, 0]
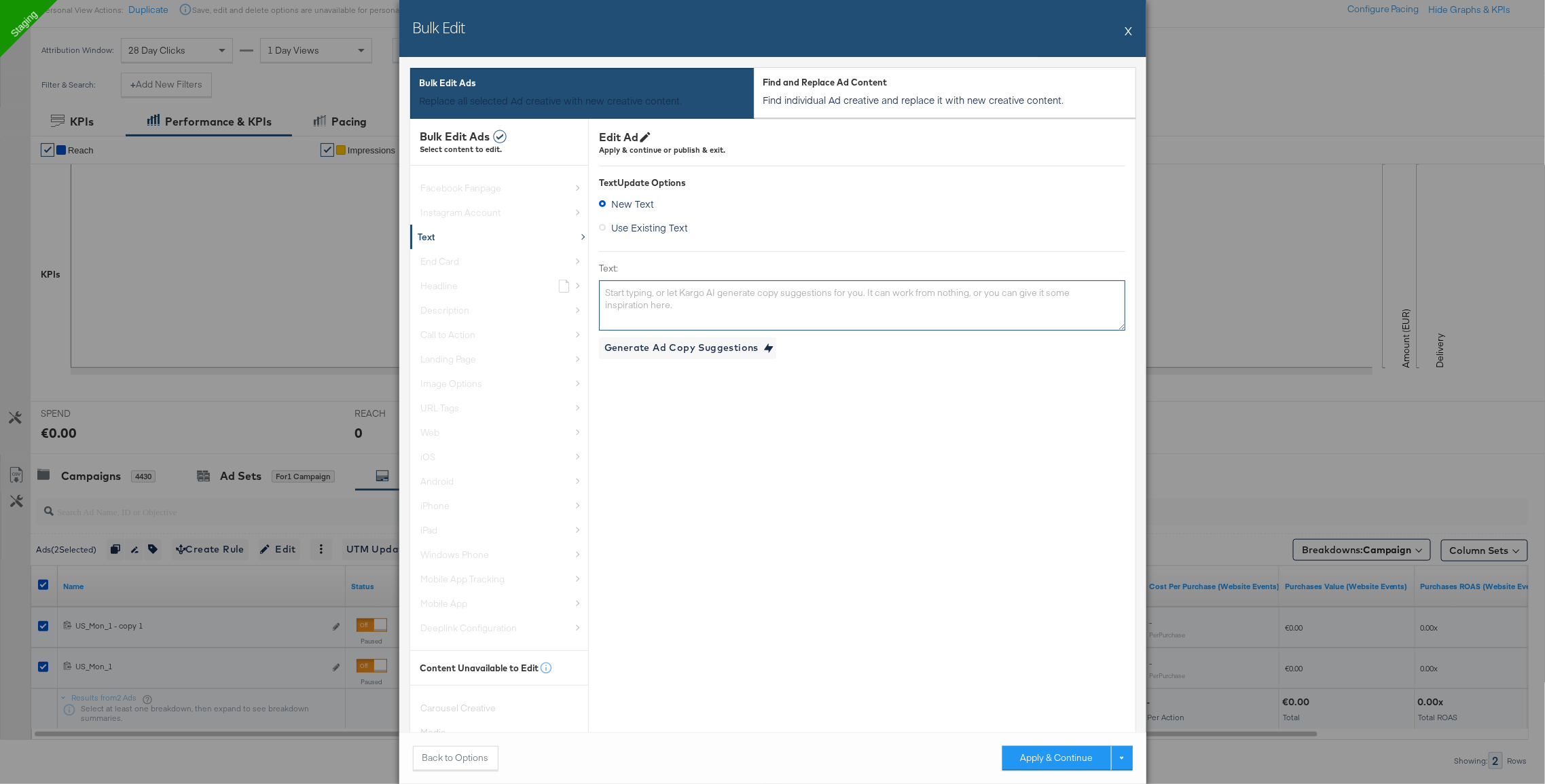
click at [689, 309] on textarea "Text:" at bounding box center [862, 305] width 526 height 50
type textarea "new text"
click at [1045, 747] on button "Apply & Continue" at bounding box center [1056, 758] width 109 height 25
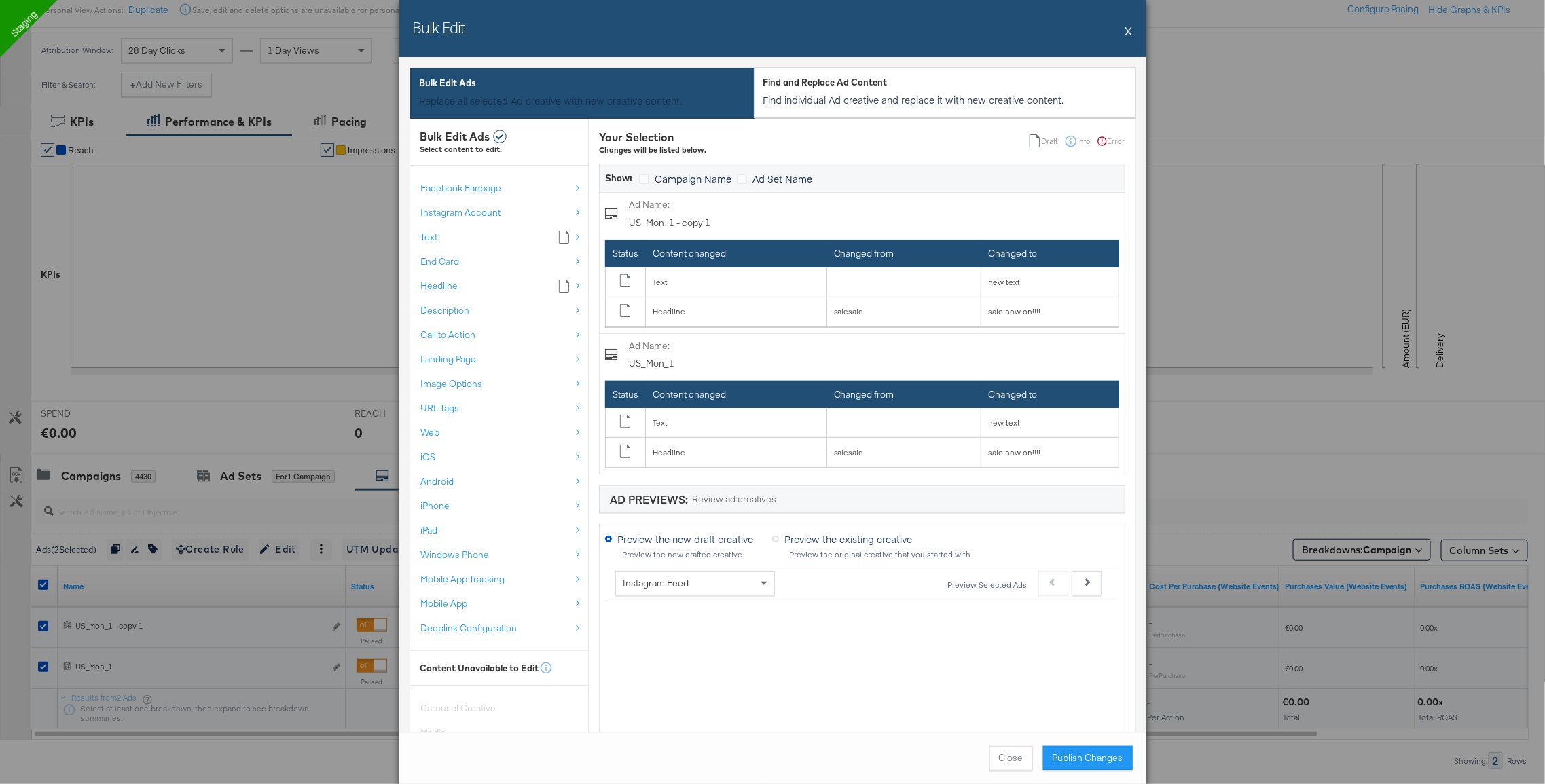
scroll to position [482, 0]
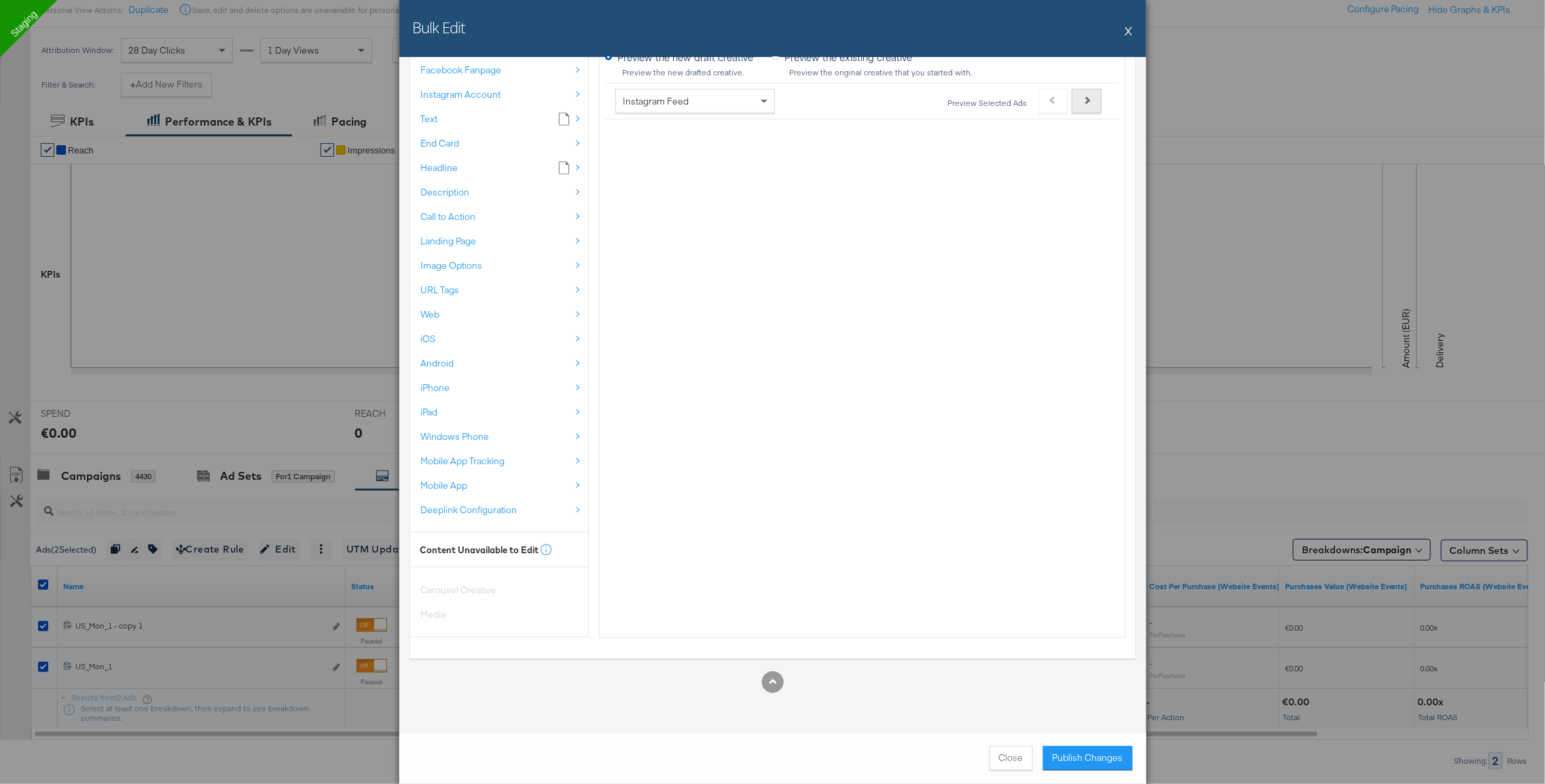
click at [1096, 99] on button "Next" at bounding box center [1086, 101] width 29 height 25
click at [463, 218] on span "Call to Action" at bounding box center [448, 217] width 55 height 13
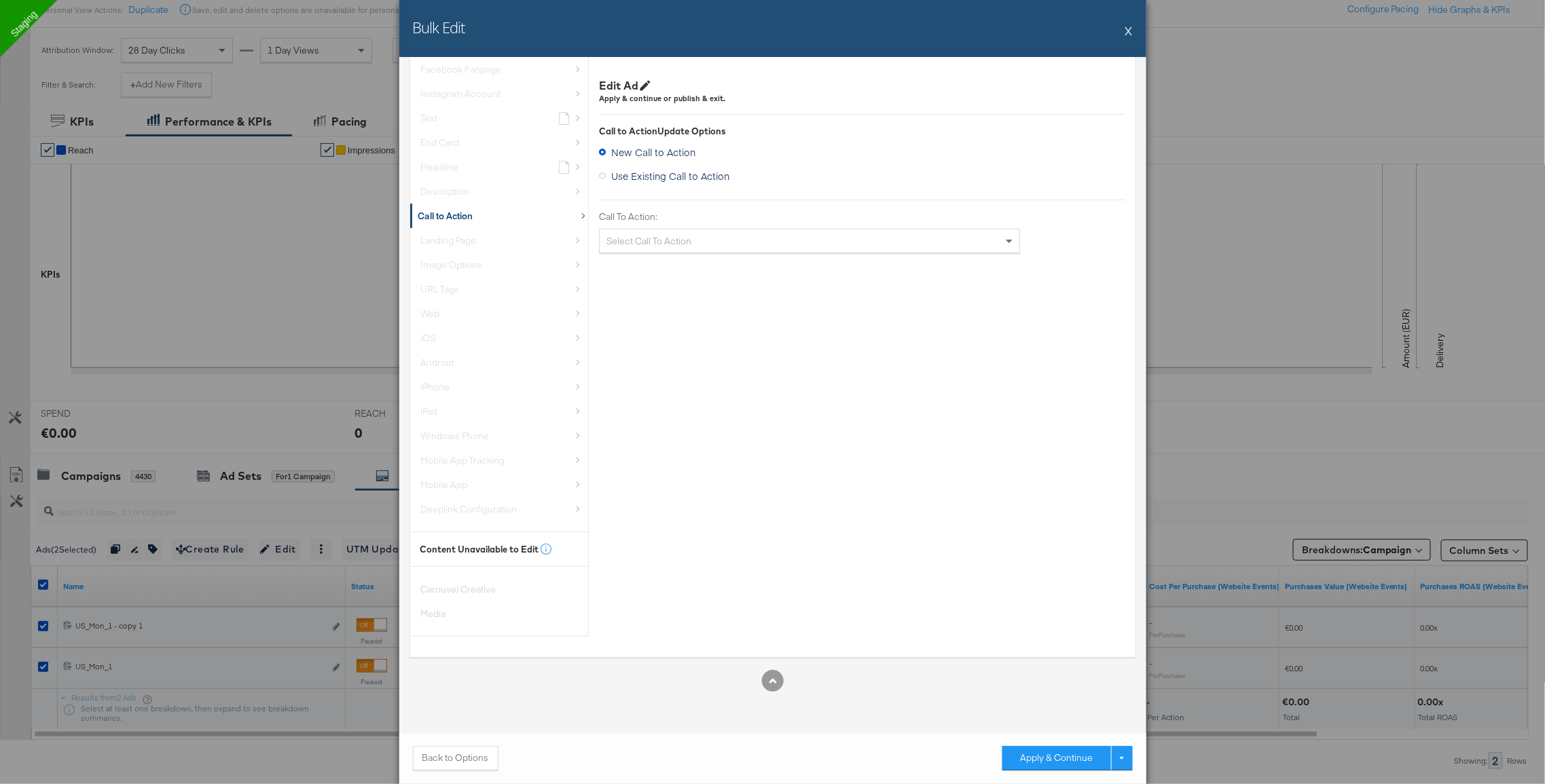
scroll to position [0, 0]
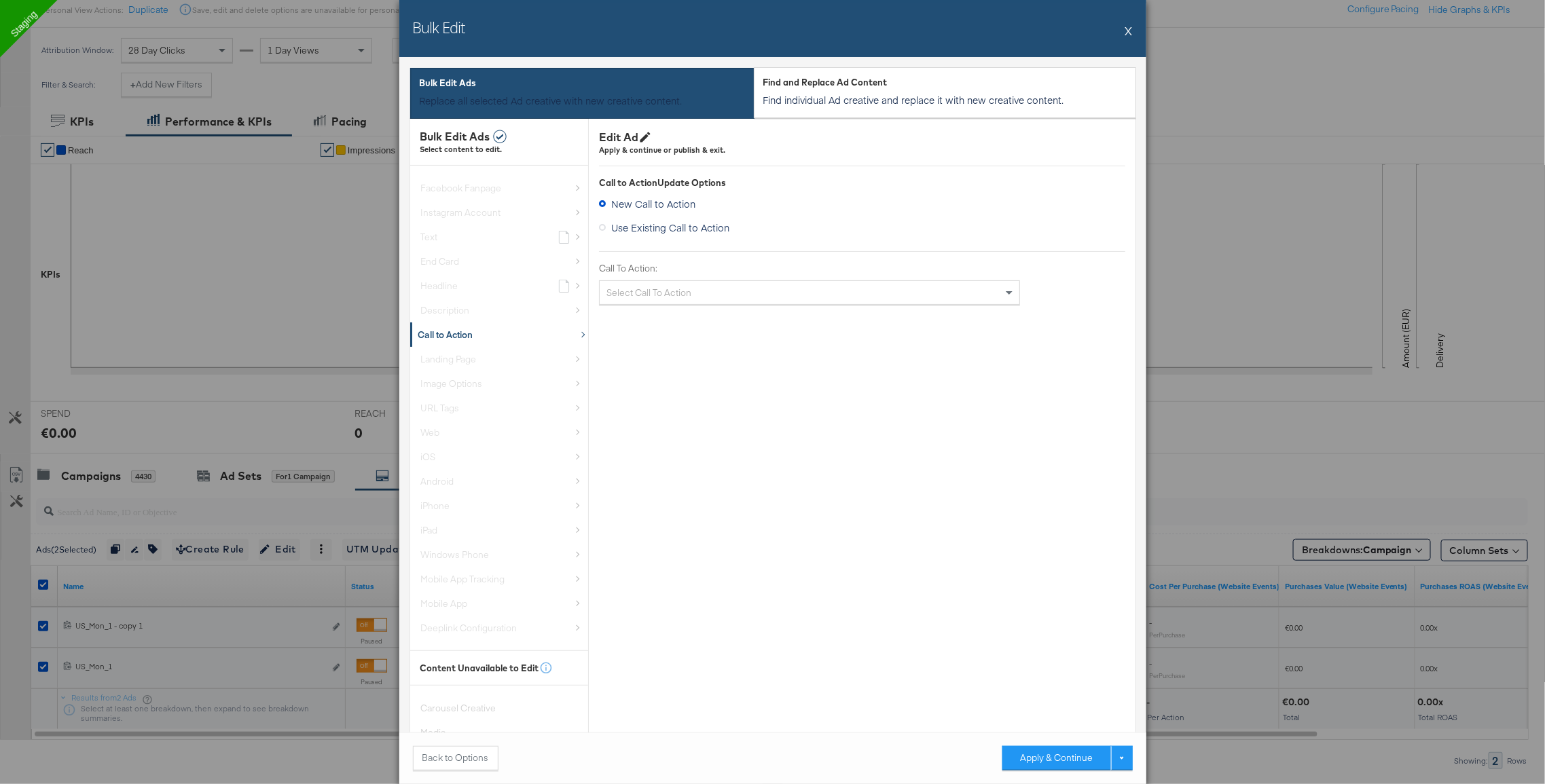
click at [684, 293] on div "Select Call To Action" at bounding box center [809, 292] width 420 height 23
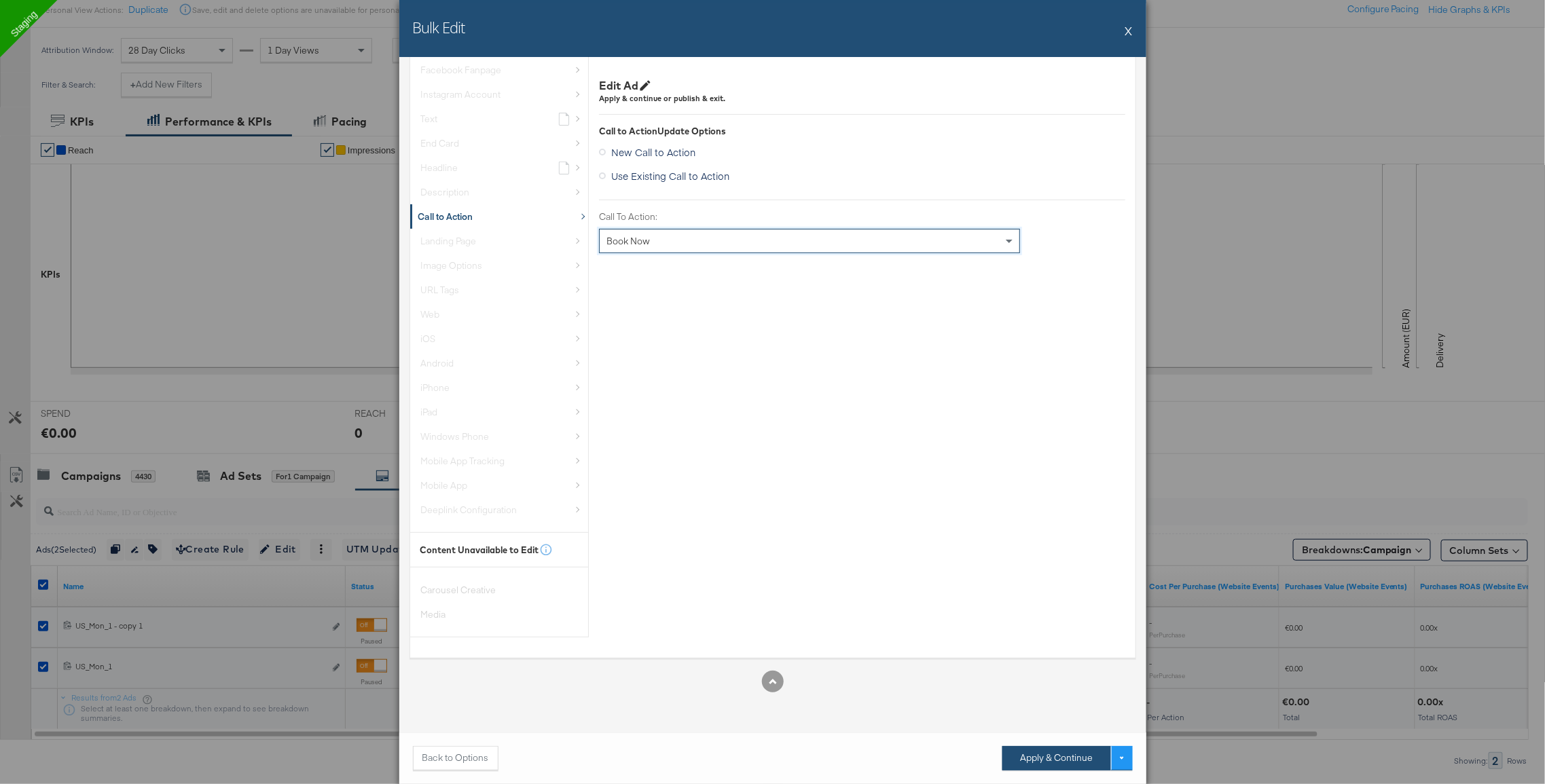
click at [1065, 747] on button "Apply & Continue" at bounding box center [1056, 758] width 109 height 25
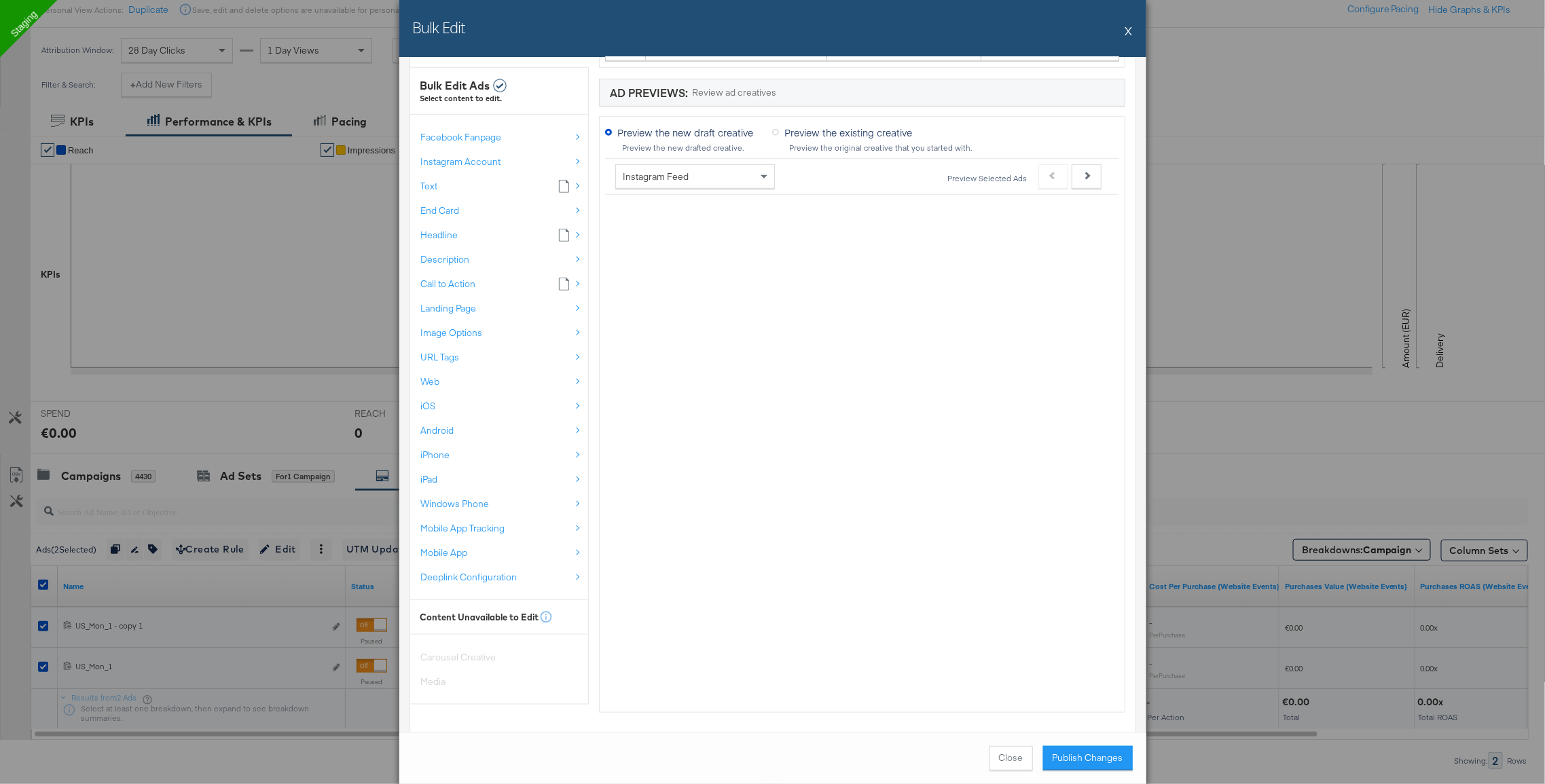
scroll to position [471, 0]
click at [1100, 747] on button "Publish Changes" at bounding box center [1087, 758] width 89 height 25
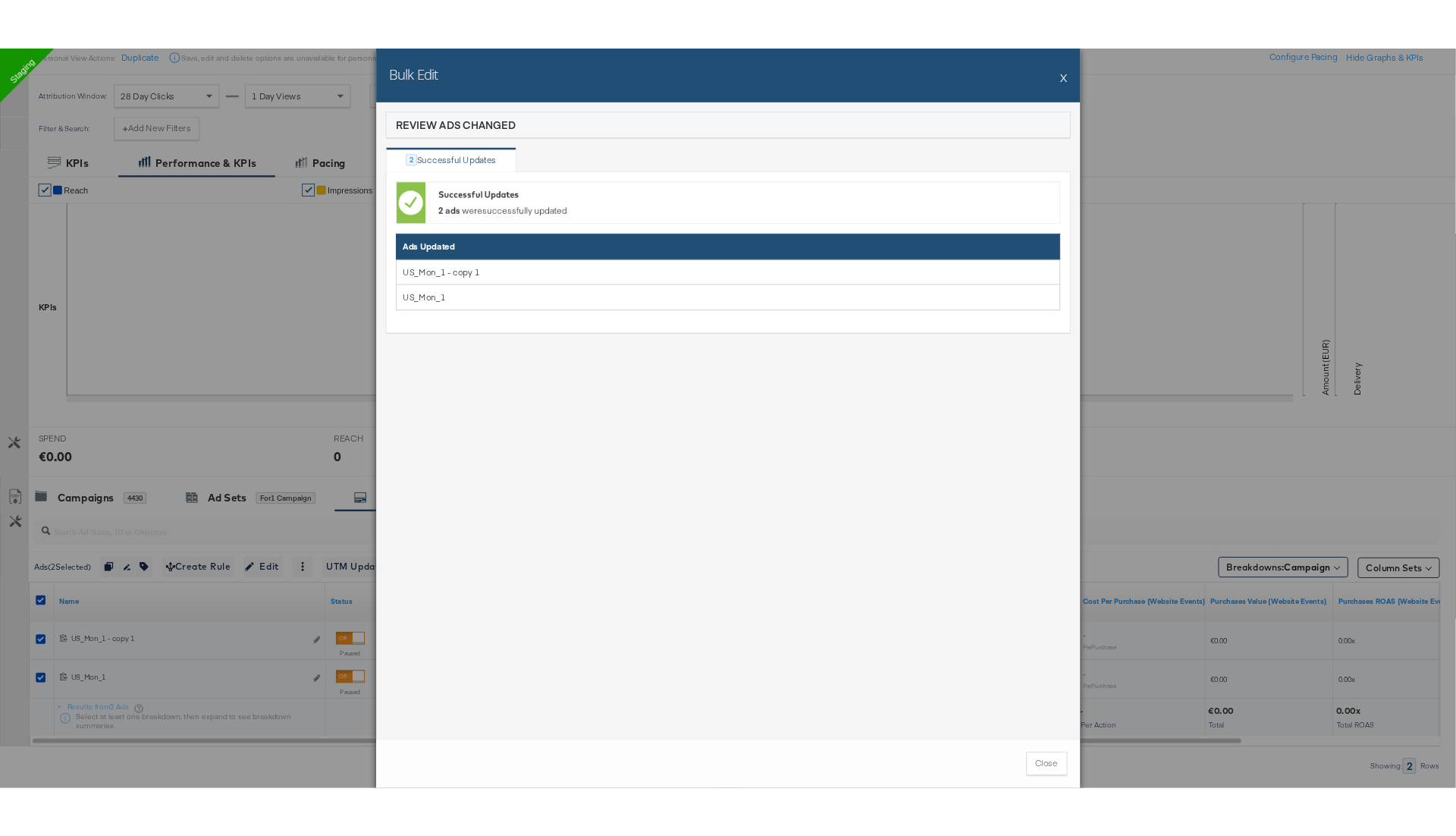
scroll to position [179, 0]
